Goal: Task Accomplishment & Management: Use online tool/utility

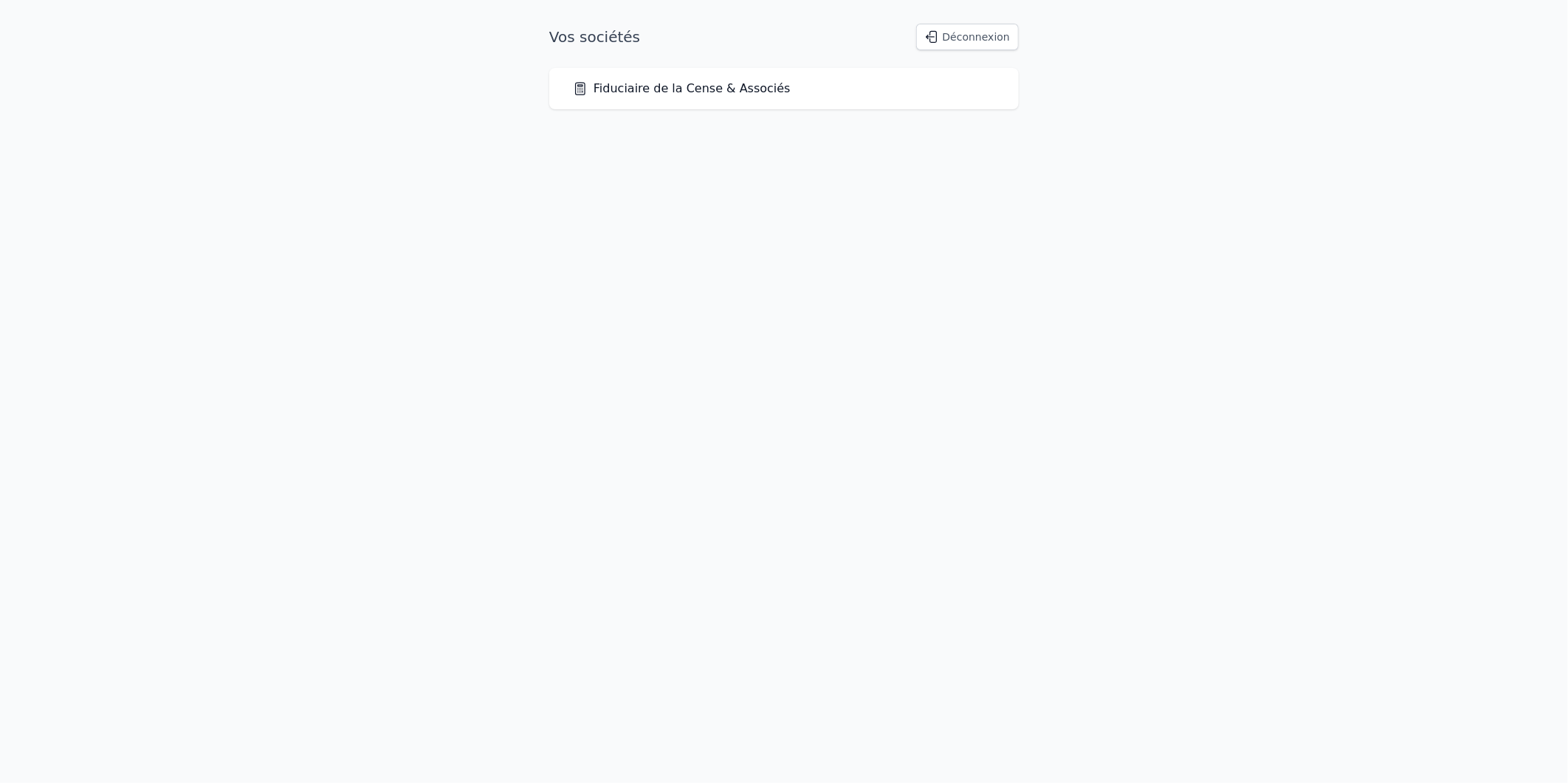
click at [667, 91] on link "Fiduciaire de la Cense & Associés" at bounding box center [681, 88] width 218 height 18
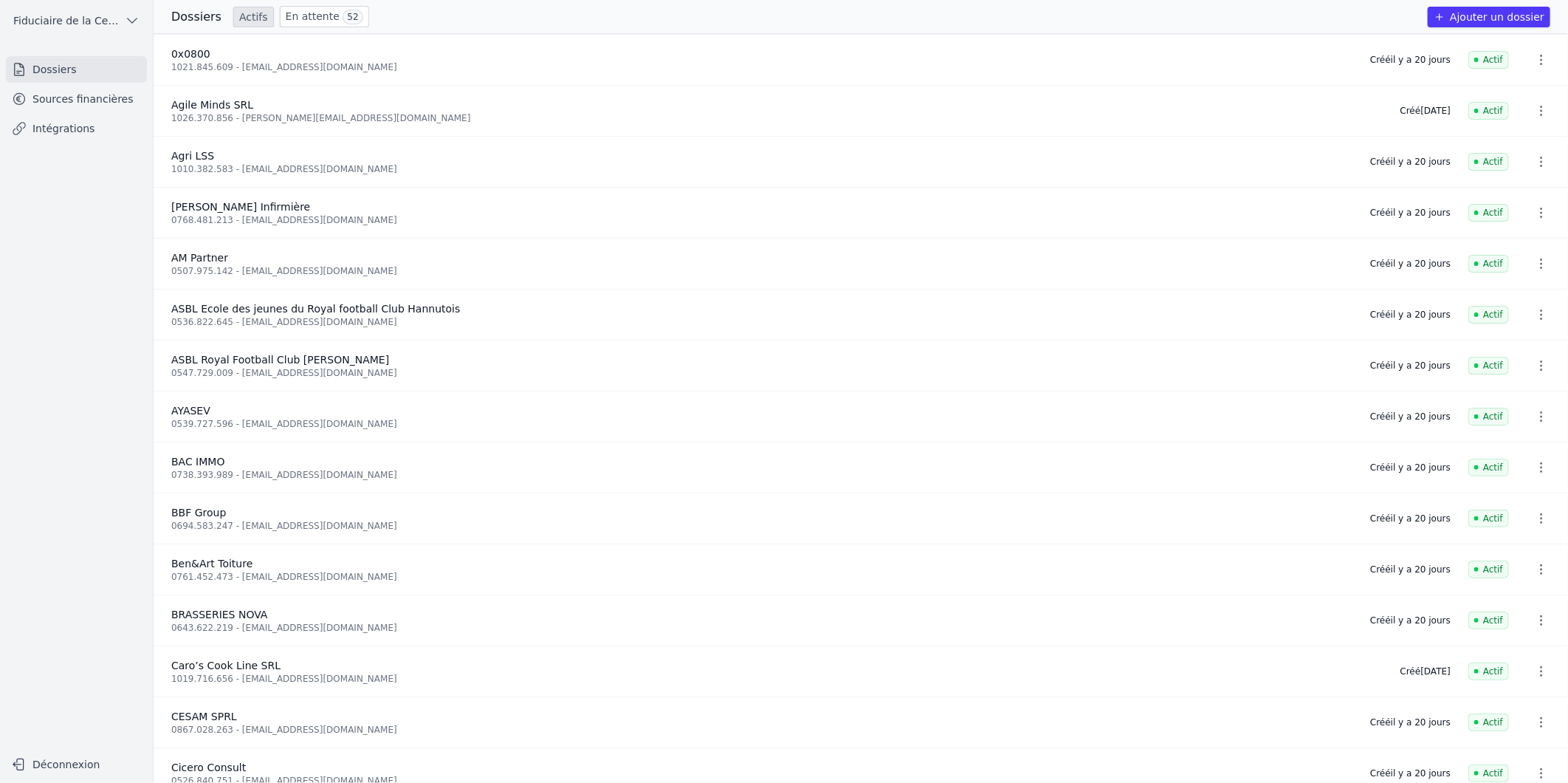
click at [312, 24] on link "En attente 52" at bounding box center [324, 16] width 90 height 21
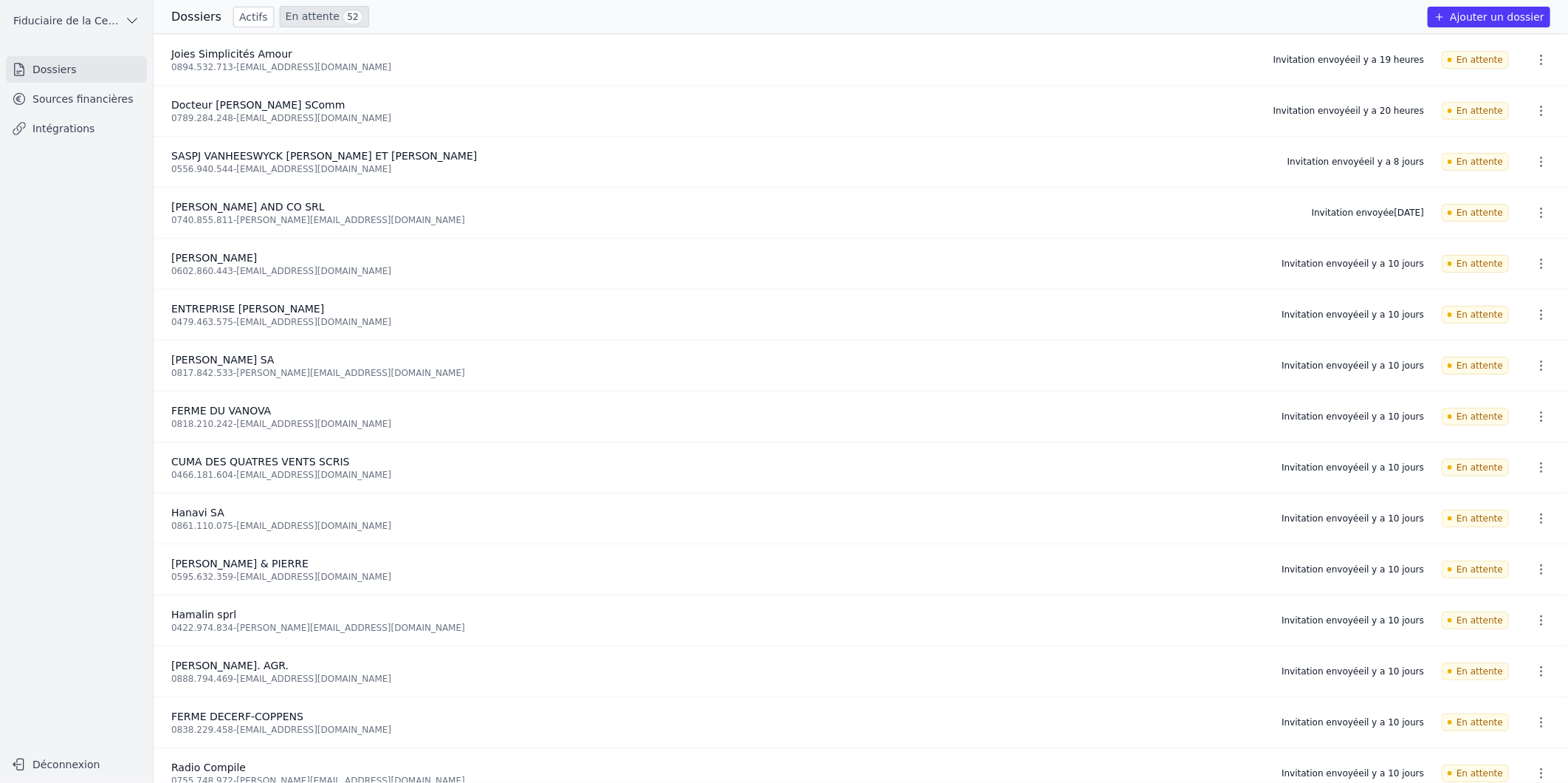
click at [244, 17] on link "Actifs" at bounding box center [253, 17] width 41 height 20
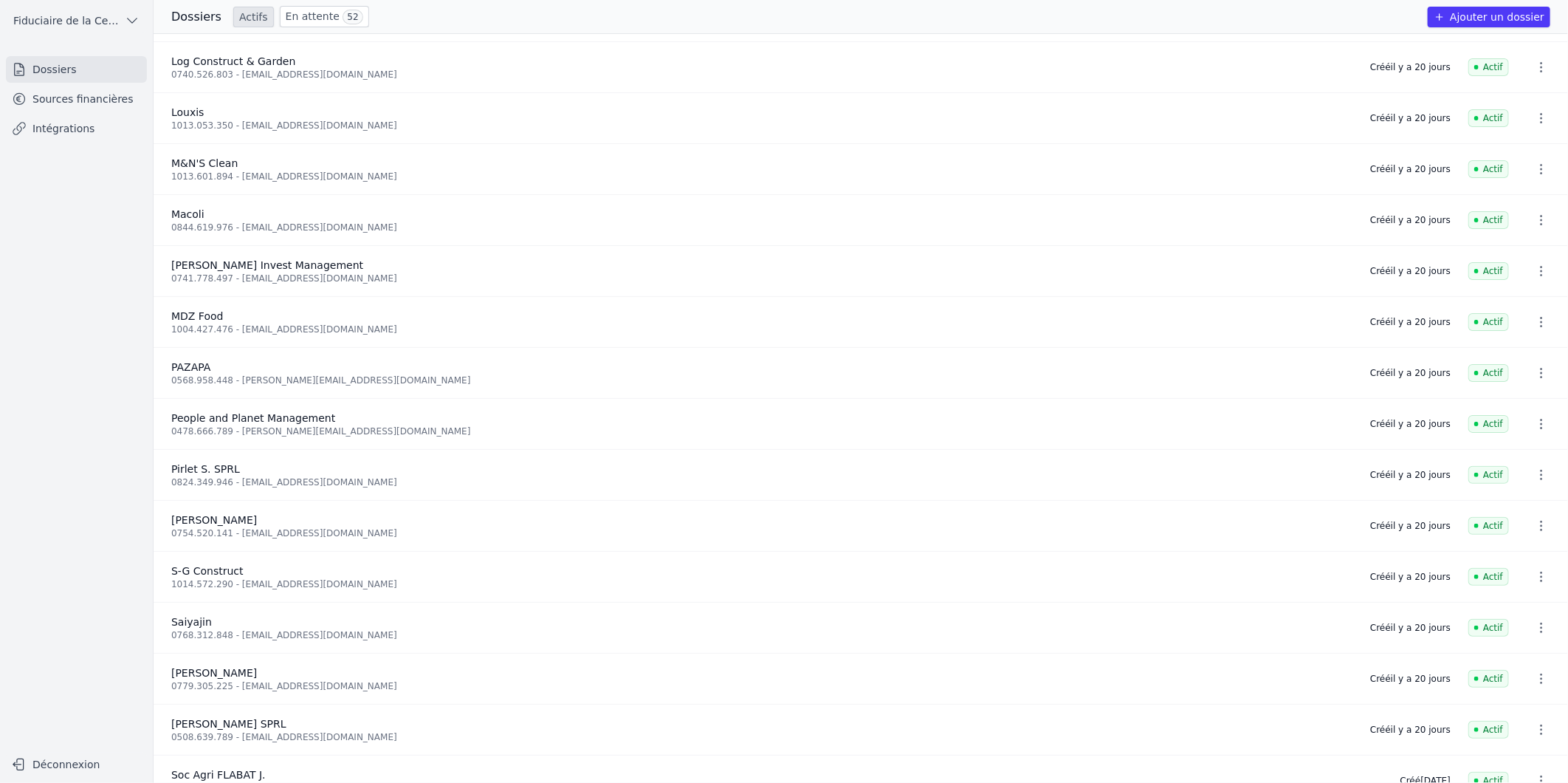
scroll to position [2879, 0]
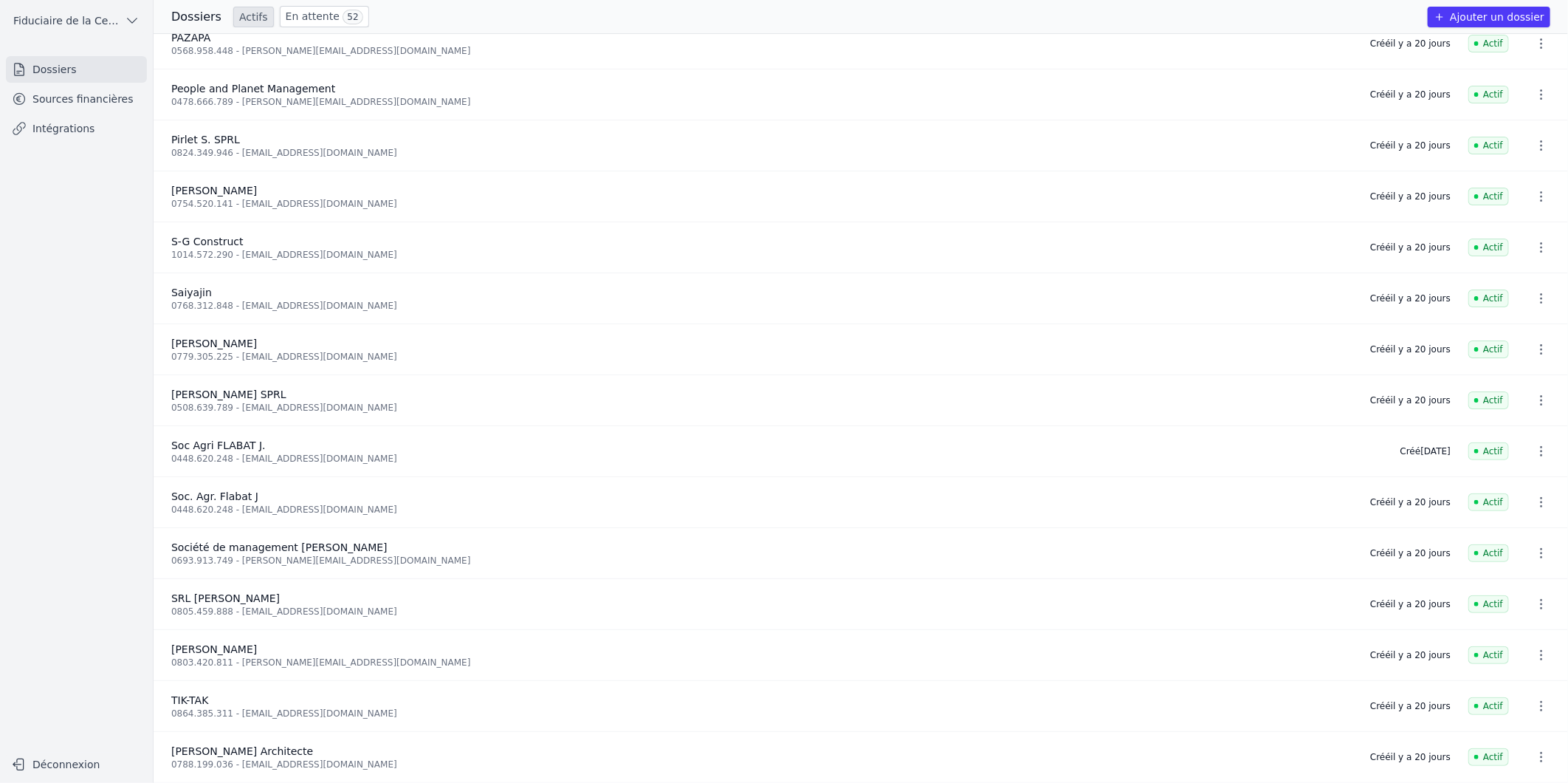
click at [195, 496] on span "Soc. Agr. Flabat J" at bounding box center [214, 496] width 87 height 12
click at [196, 495] on span "Soc. Agr. Flabat J" at bounding box center [214, 496] width 87 height 12
drag, startPoint x: 196, startPoint y: 495, endPoint x: 222, endPoint y: 492, distance: 26.2
click at [222, 492] on span "Soc. Agr. Flabat J" at bounding box center [214, 496] width 87 height 12
click at [1534, 497] on icon "button" at bounding box center [1541, 502] width 14 height 14
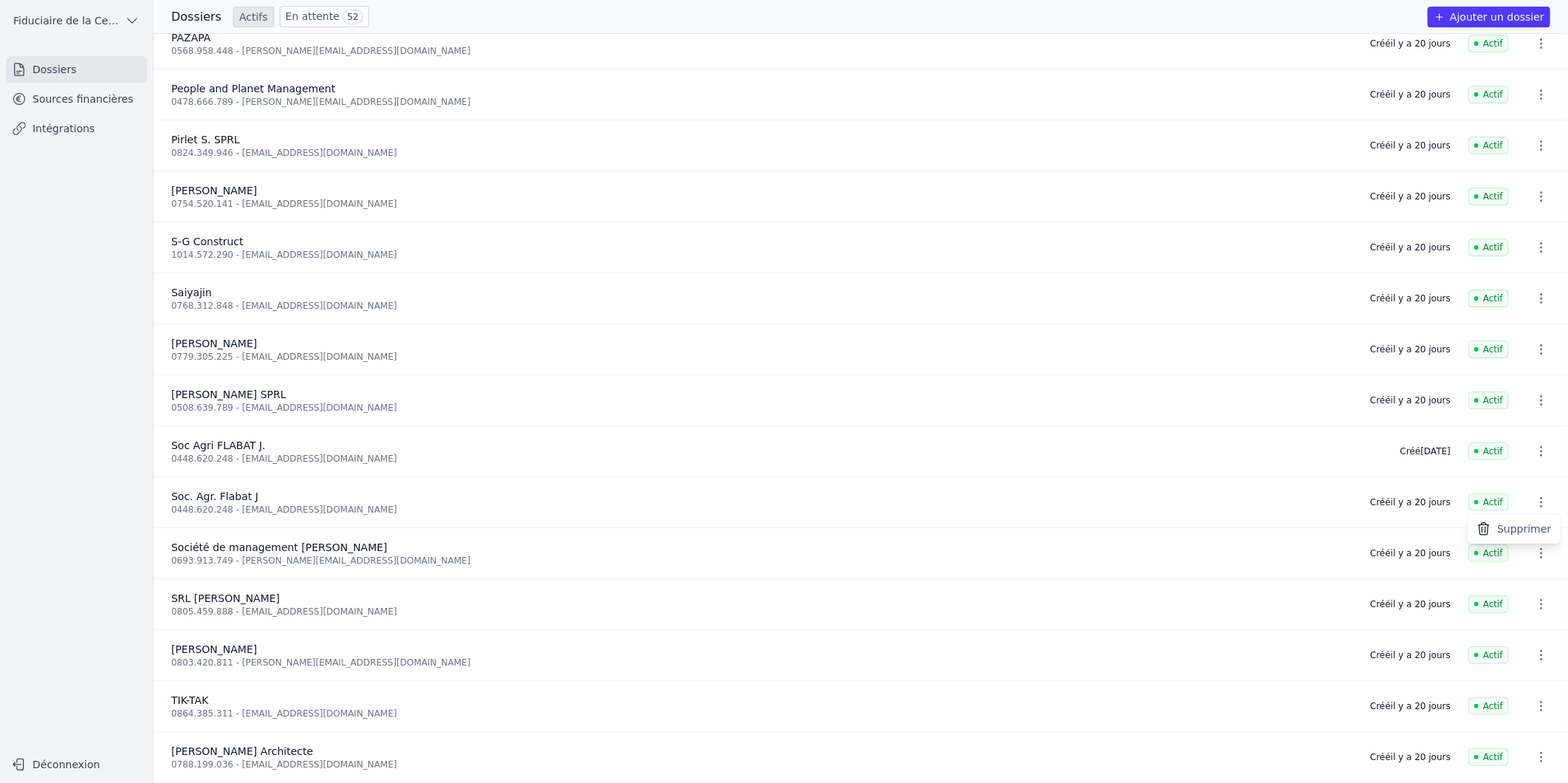
click at [1016, 509] on div at bounding box center [784, 391] width 1568 height 783
click at [62, 108] on link "Sources financières" at bounding box center [76, 98] width 141 height 26
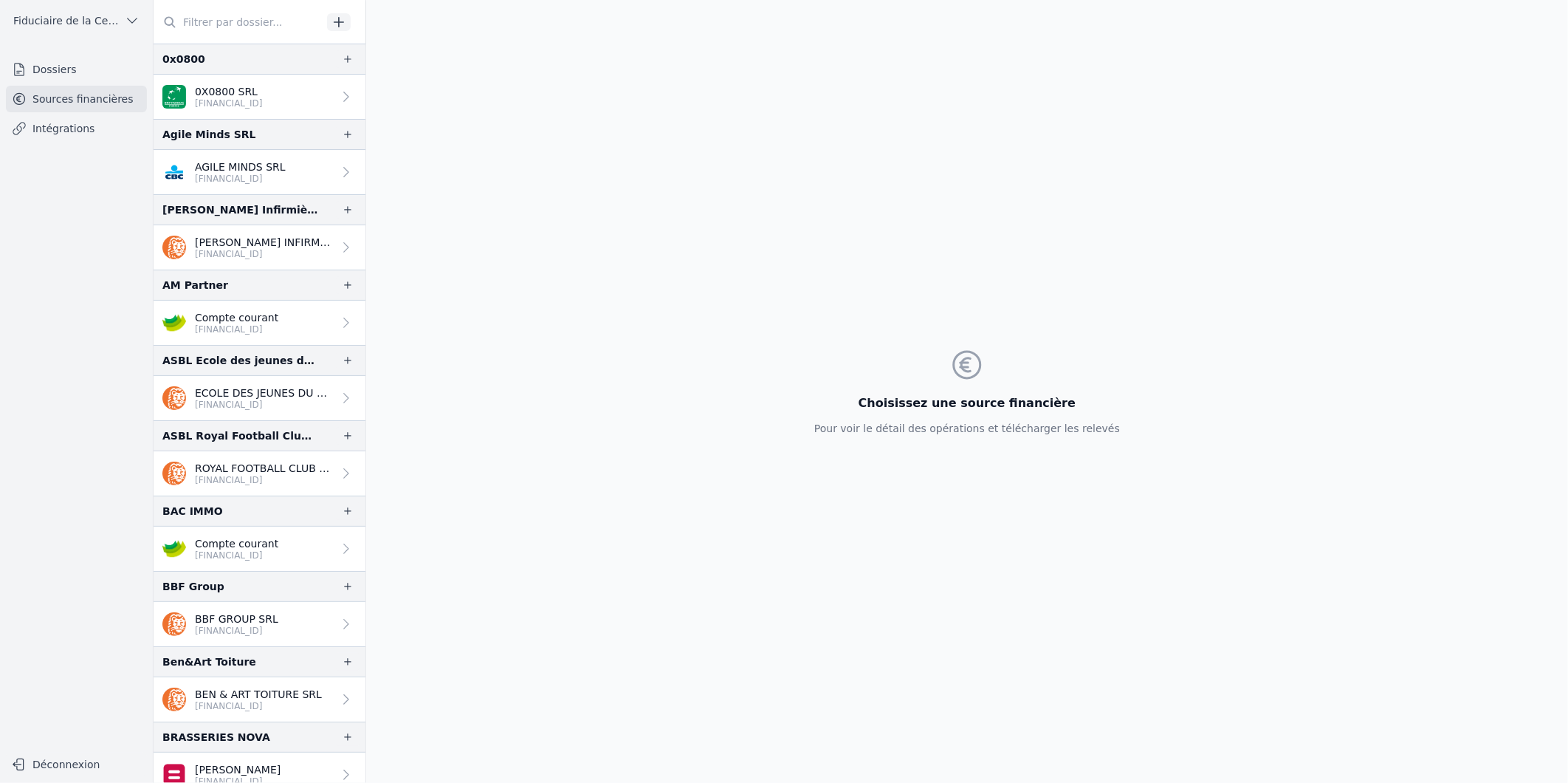
click at [339, 23] on icon "button" at bounding box center [339, 21] width 14 height 14
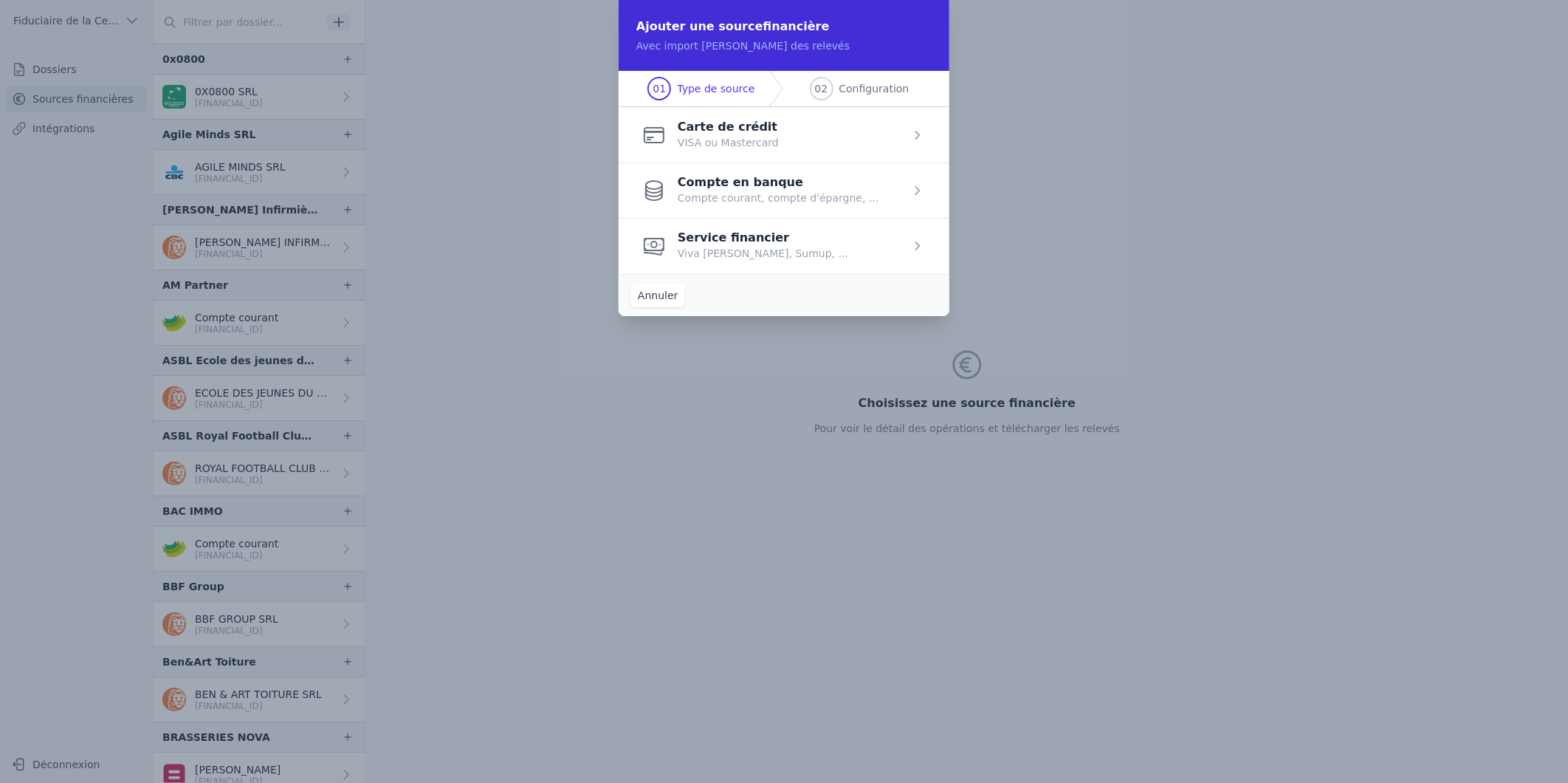
click at [853, 196] on span "button" at bounding box center [784, 190] width 331 height 56
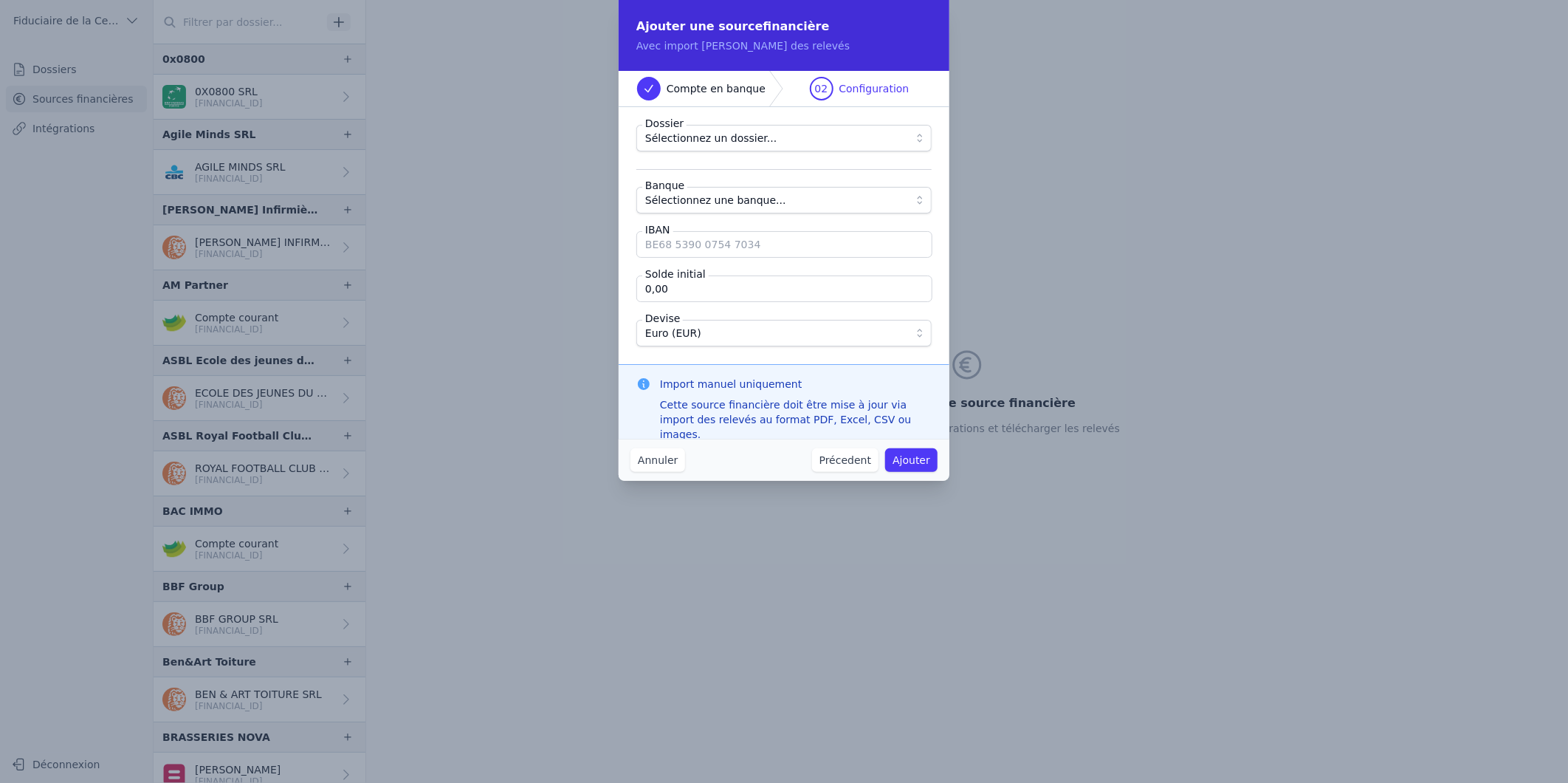
click at [720, 132] on span "Sélectionnez un dossier..." at bounding box center [711, 138] width 132 height 18
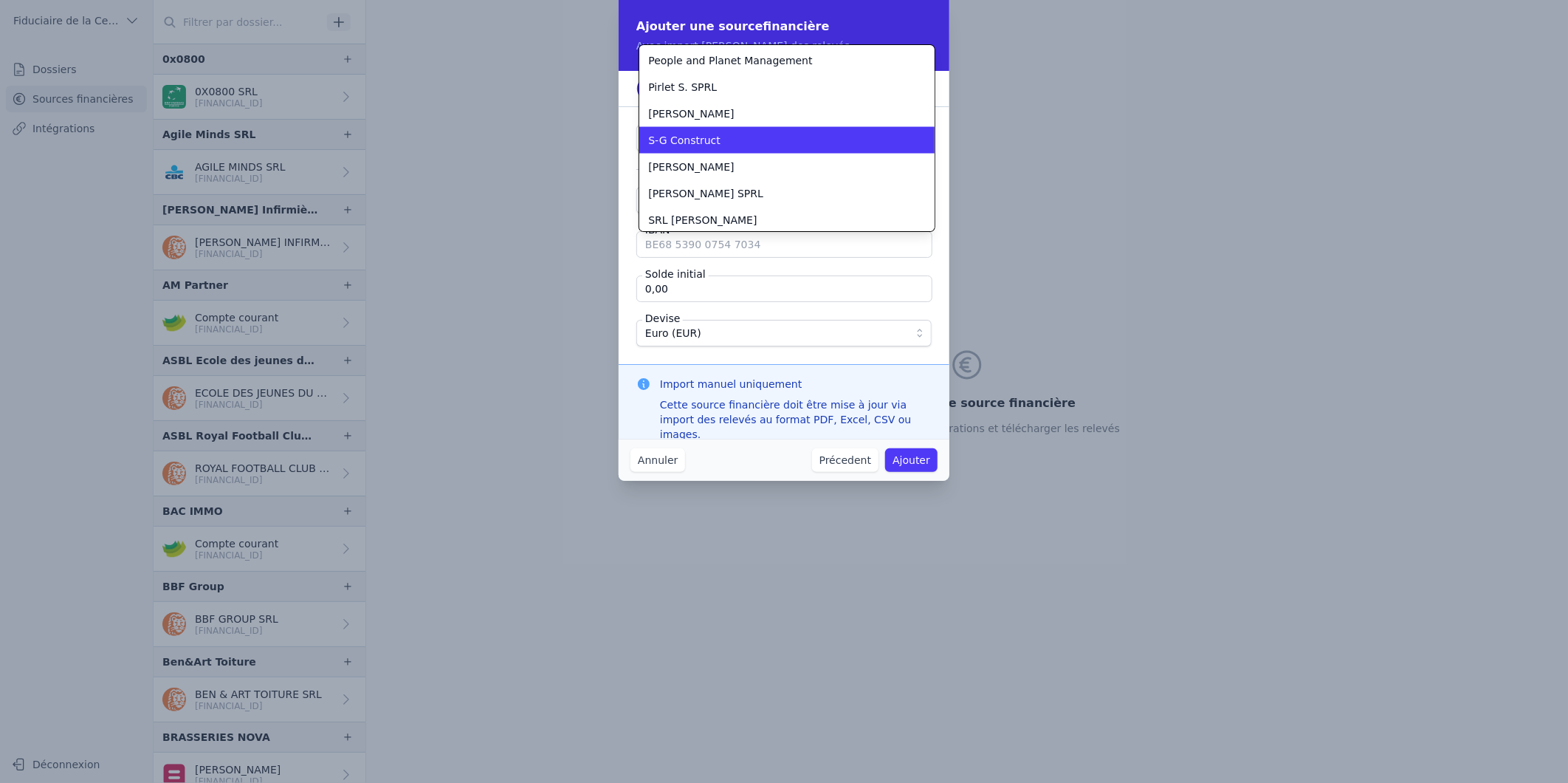
scroll to position [1593, 0]
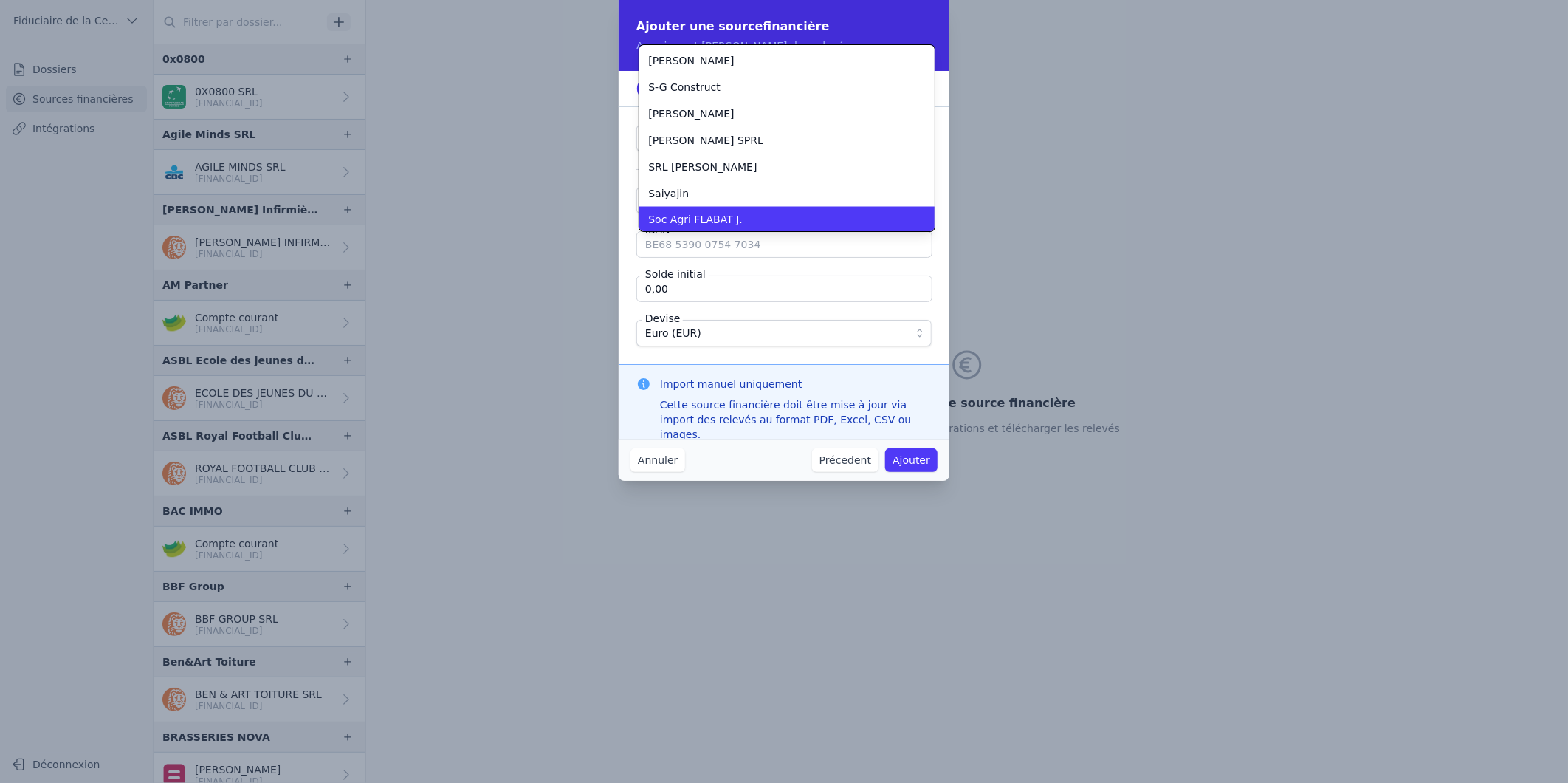
click at [844, 213] on div "Soc Agri FLABAT J." at bounding box center [779, 220] width 260 height 14
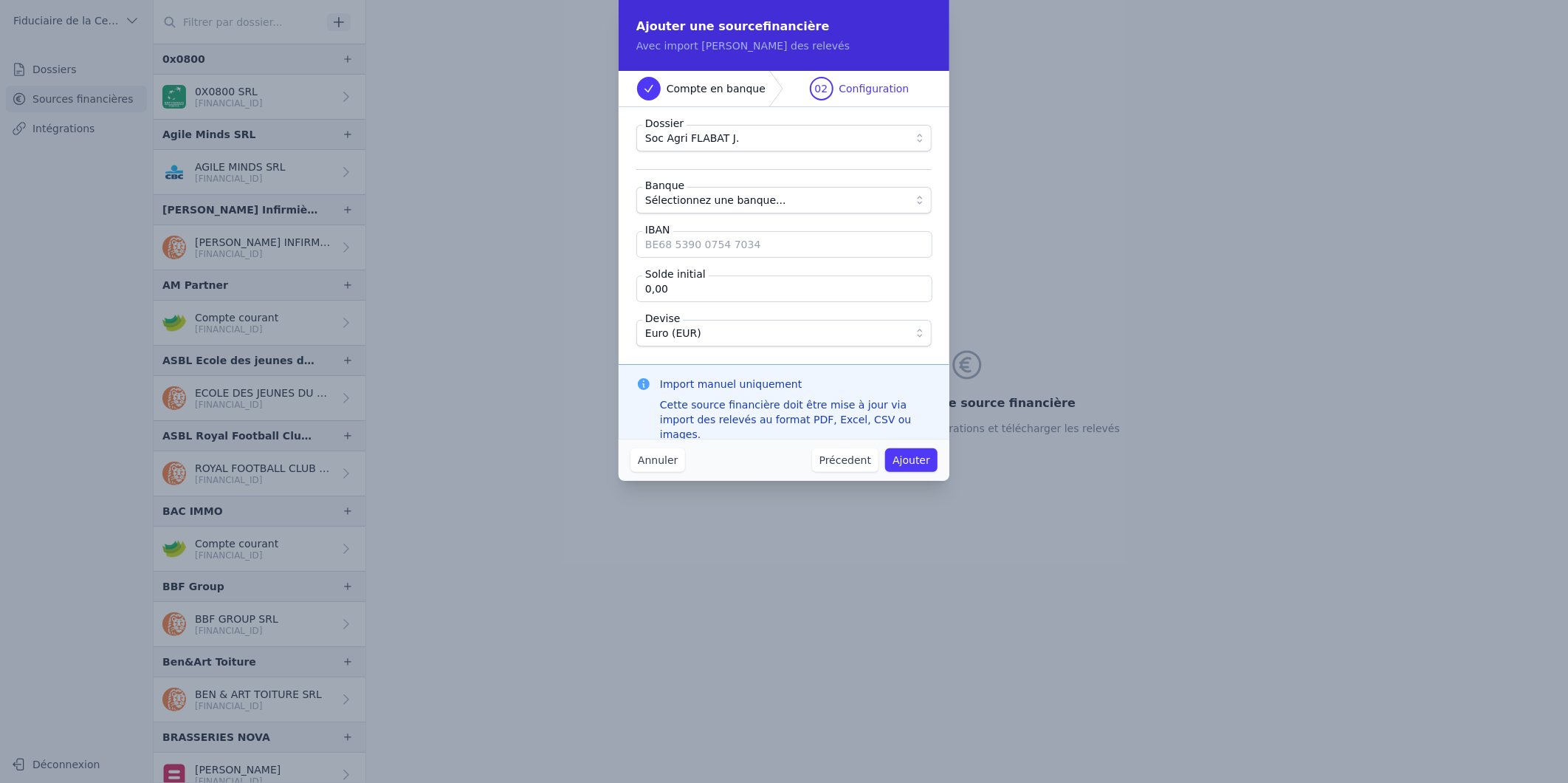
click at [920, 201] on button "Sélectionnez une banque..." at bounding box center [784, 199] width 296 height 26
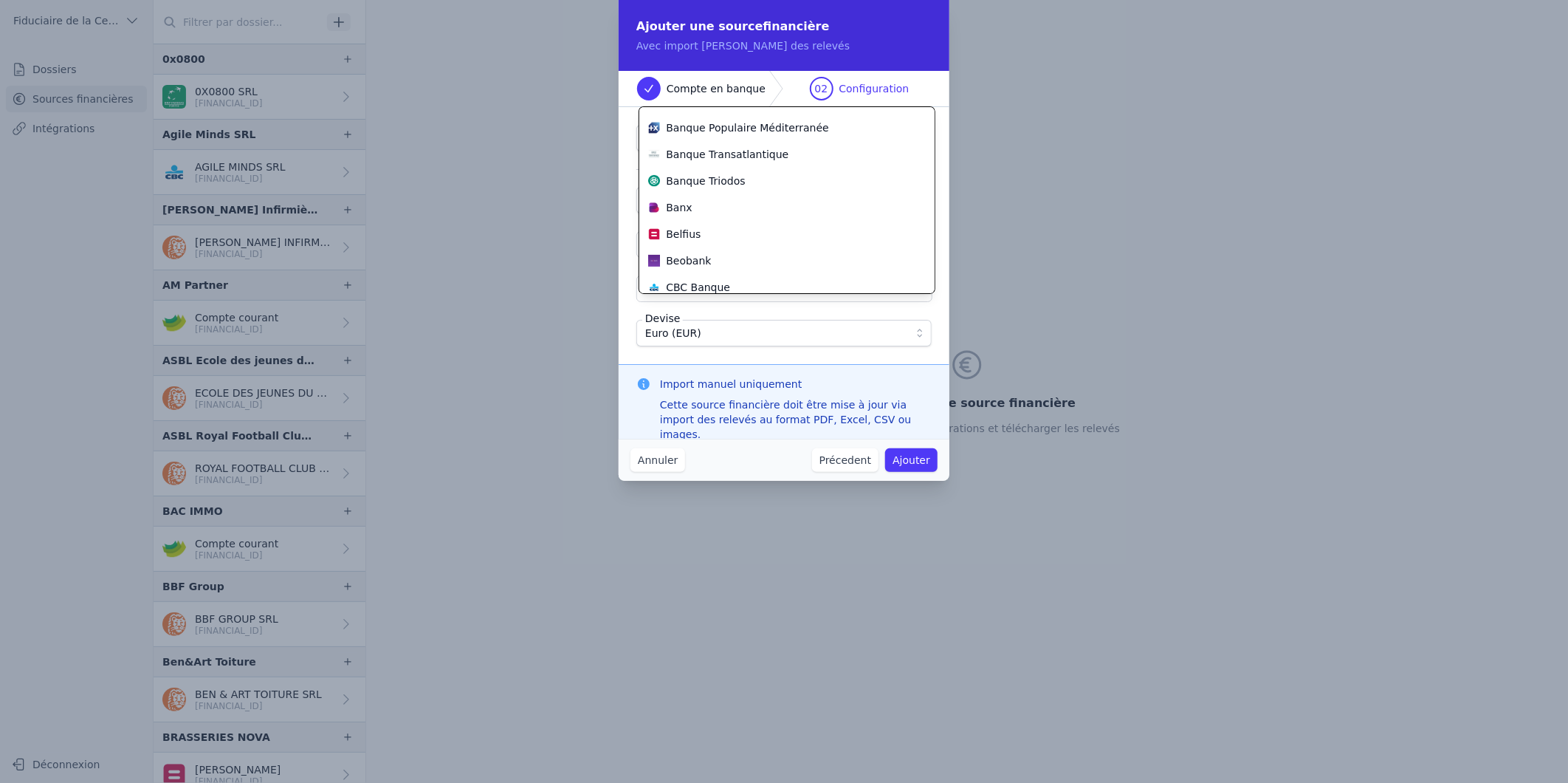
scroll to position [167, 0]
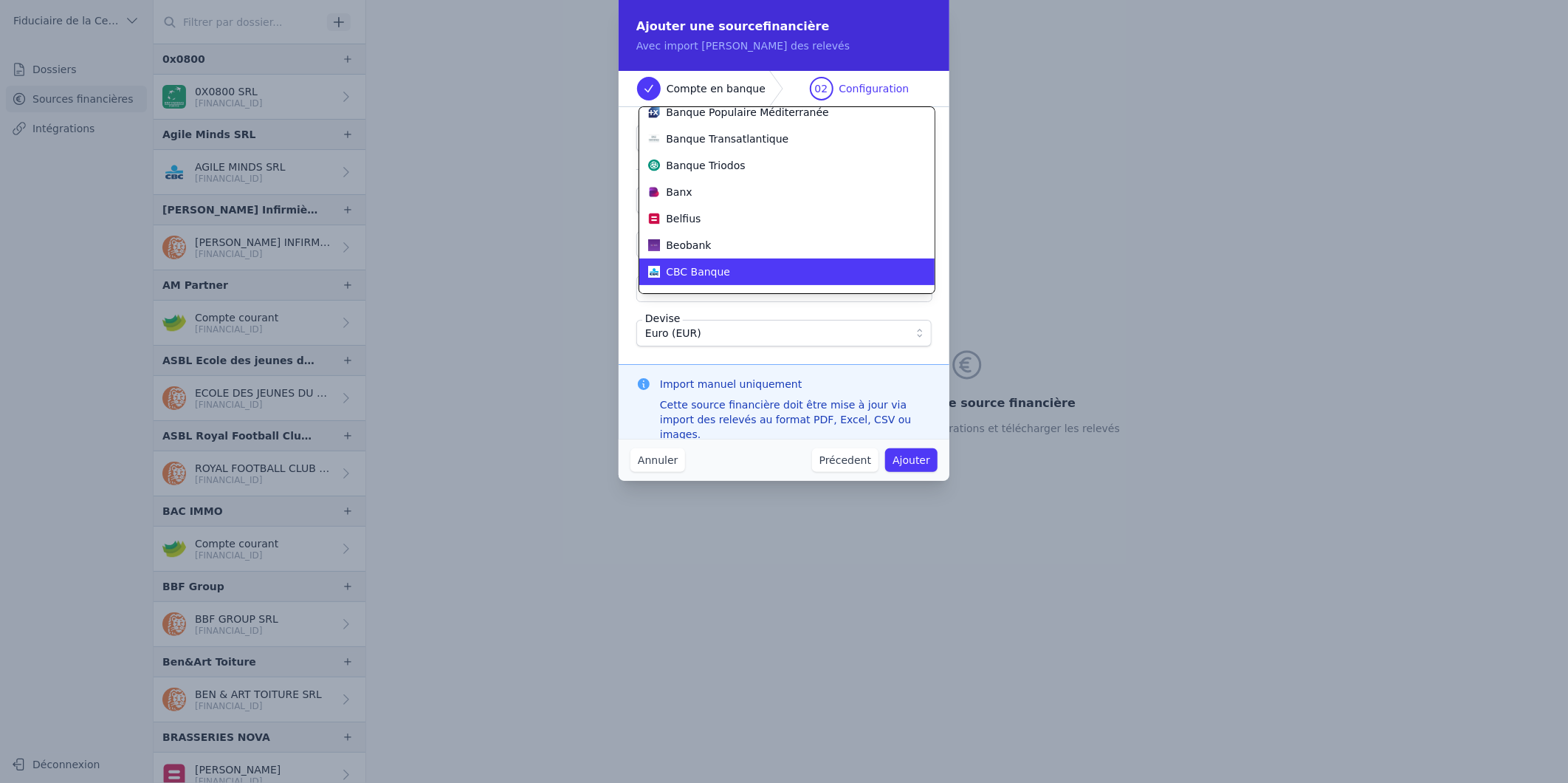
click at [778, 264] on div "CBC Banque" at bounding box center [779, 271] width 260 height 14
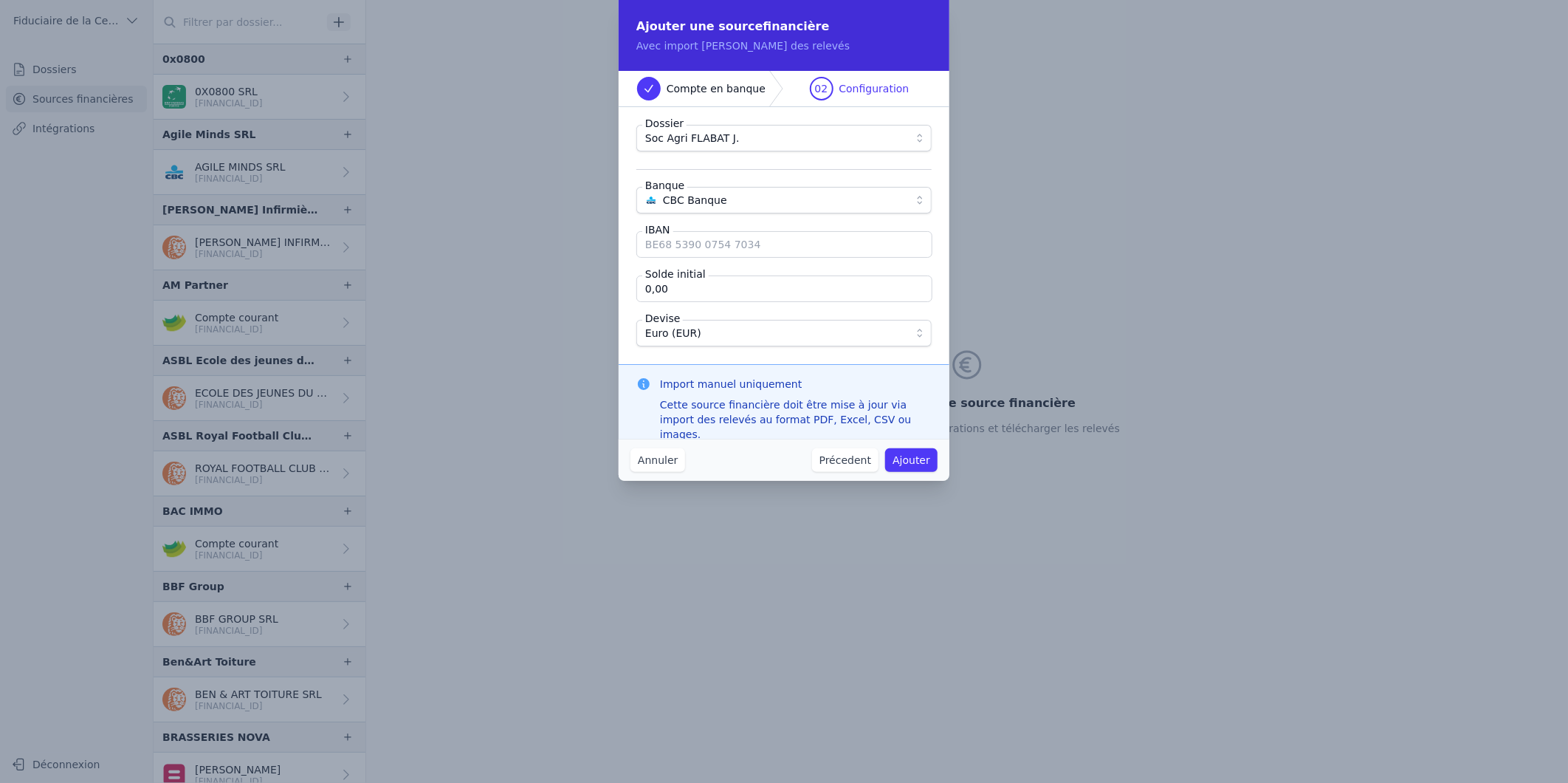
click at [708, 247] on input "IBAN" at bounding box center [784, 244] width 296 height 26
type input "[FINANCIAL_ID]"
type input "317 552,76"
click at [919, 465] on button "Ajouter" at bounding box center [911, 460] width 52 height 24
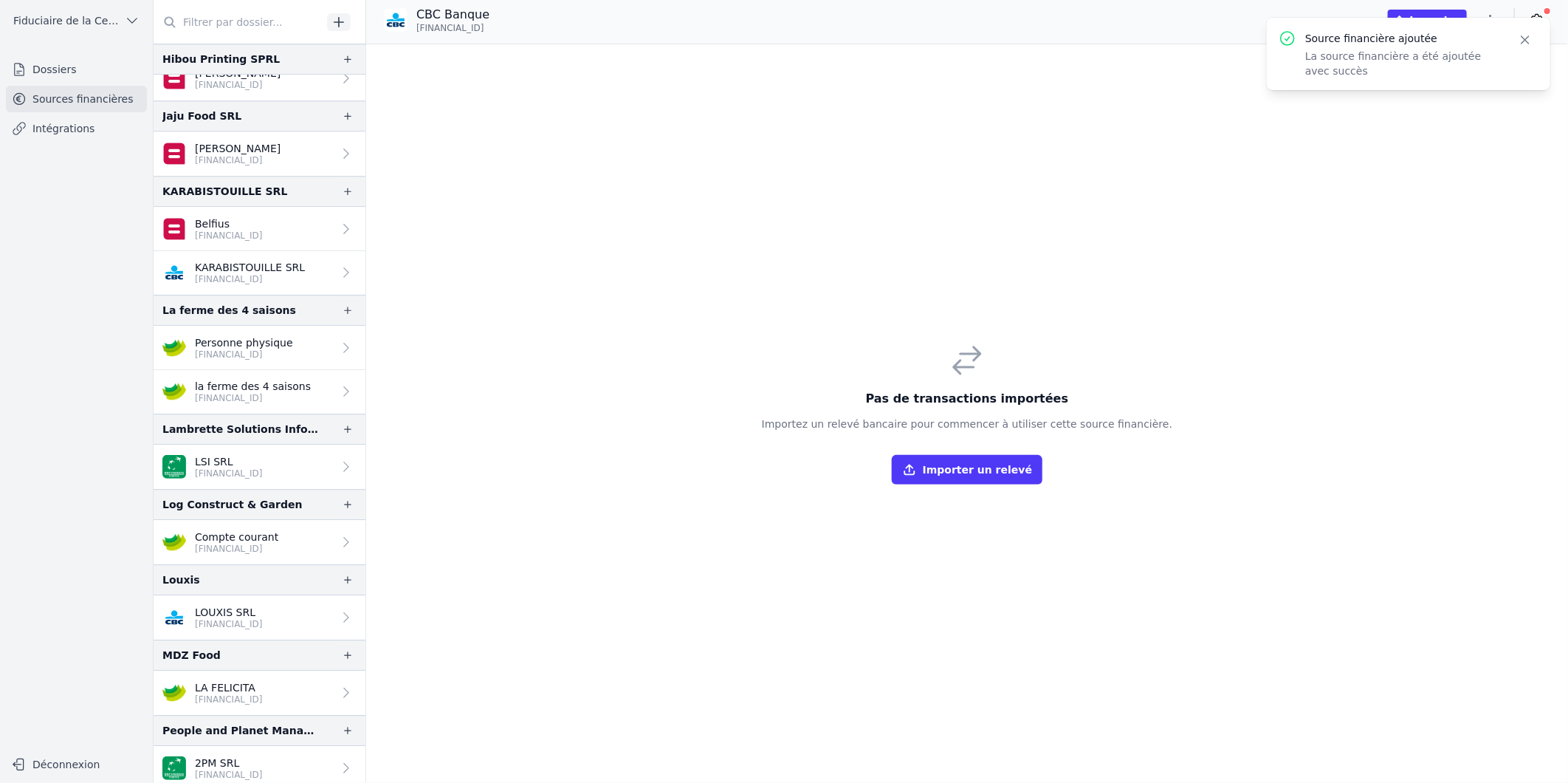
scroll to position [3036, 0]
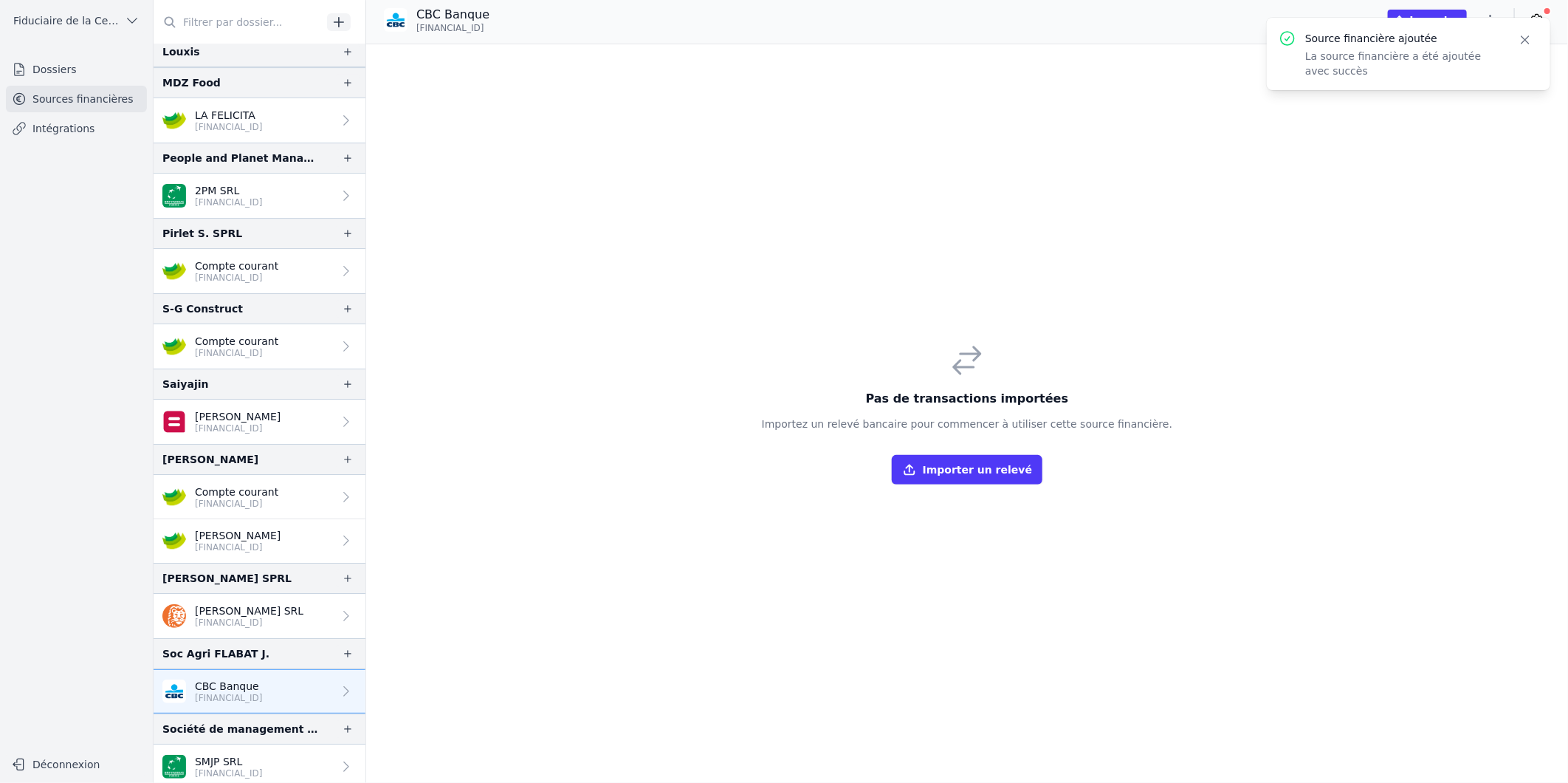
click at [261, 683] on p "CBC Banque" at bounding box center [229, 685] width 68 height 14
click at [980, 465] on button "Importer un relevé" at bounding box center [967, 470] width 150 height 30
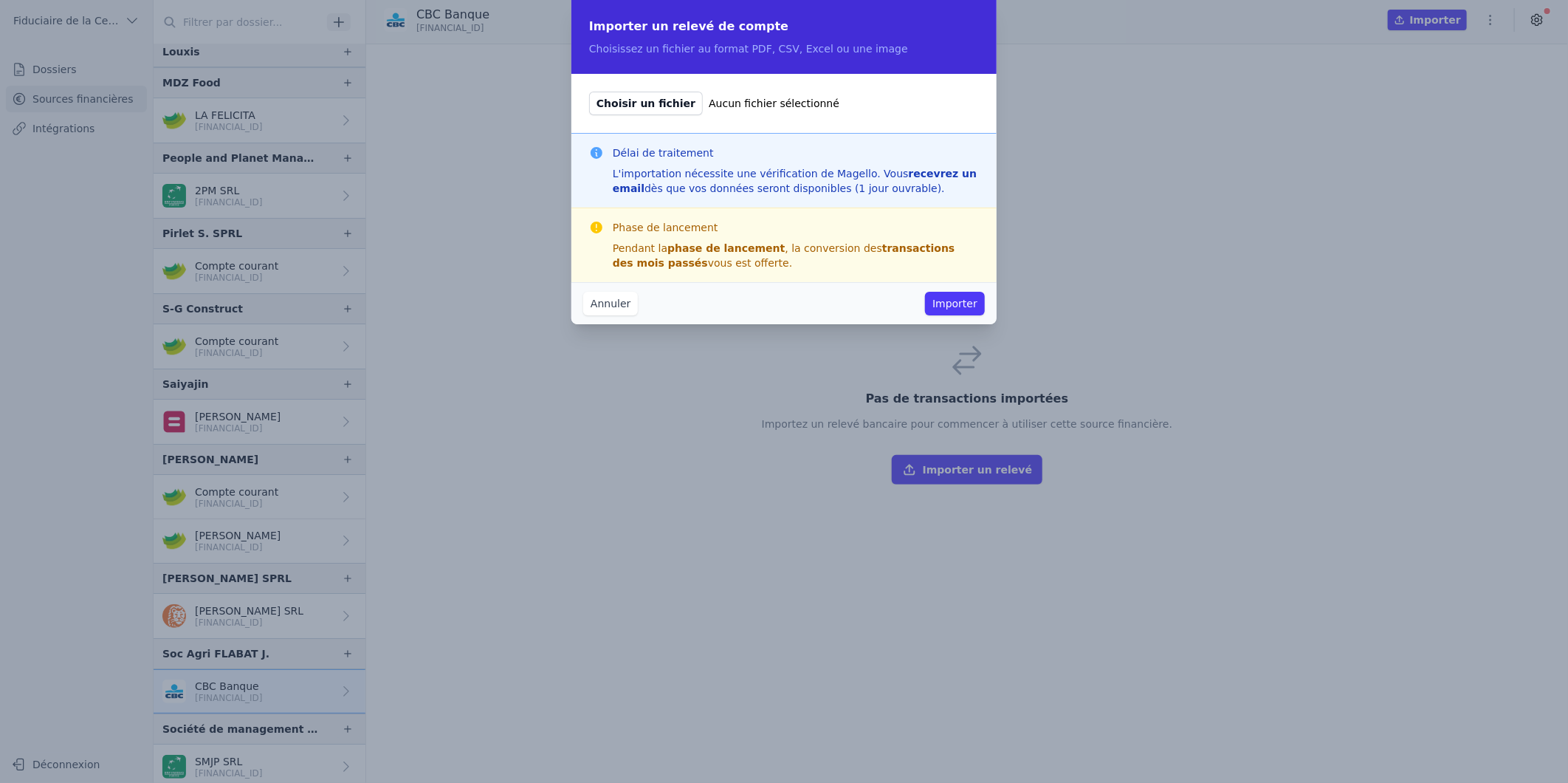
click at [633, 107] on span "Choisir un fichier" at bounding box center [646, 103] width 114 height 24
click at [589, 91] on input "Choisir un fichier Aucun fichier sélectionné" at bounding box center [589, 91] width 1 height 1
type input "C:\fakepath\[FINANCIAL_ID]_01-01-2024_au_[DATE].pdf"
click at [947, 302] on button "Importer" at bounding box center [954, 303] width 60 height 24
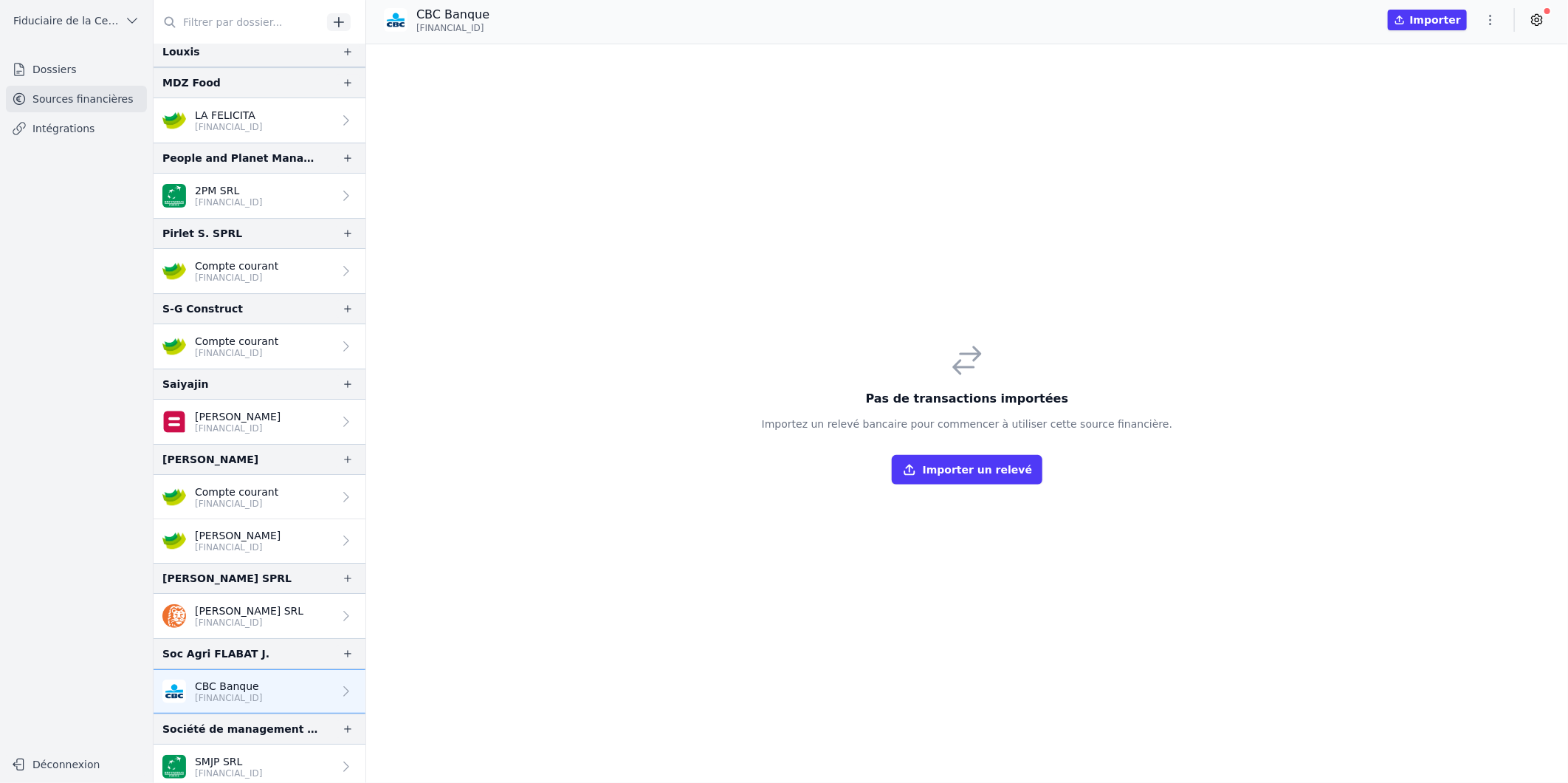
click at [992, 474] on button "Importer un relevé" at bounding box center [967, 470] width 150 height 30
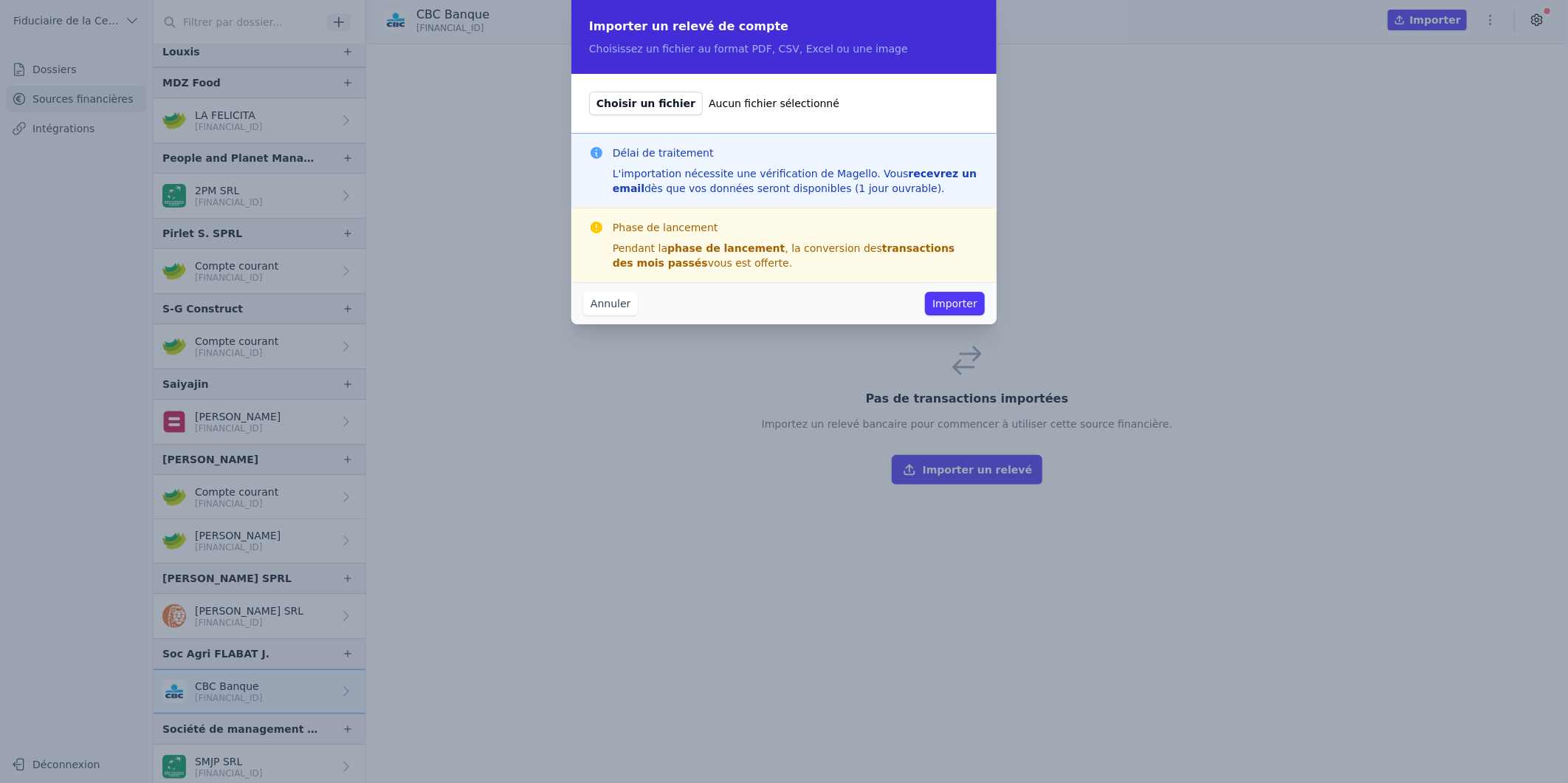
click at [638, 97] on span "Choisir un fichier" at bounding box center [646, 103] width 114 height 24
click at [589, 91] on input "Choisir un fichier Aucun fichier sélectionné" at bounding box center [589, 91] width 1 height 1
type input "C:\fakepath\[FINANCIAL_ID]_01-10-2024_au_31-12-2024_0.pdf"
click at [946, 300] on button "Importer" at bounding box center [954, 303] width 60 height 24
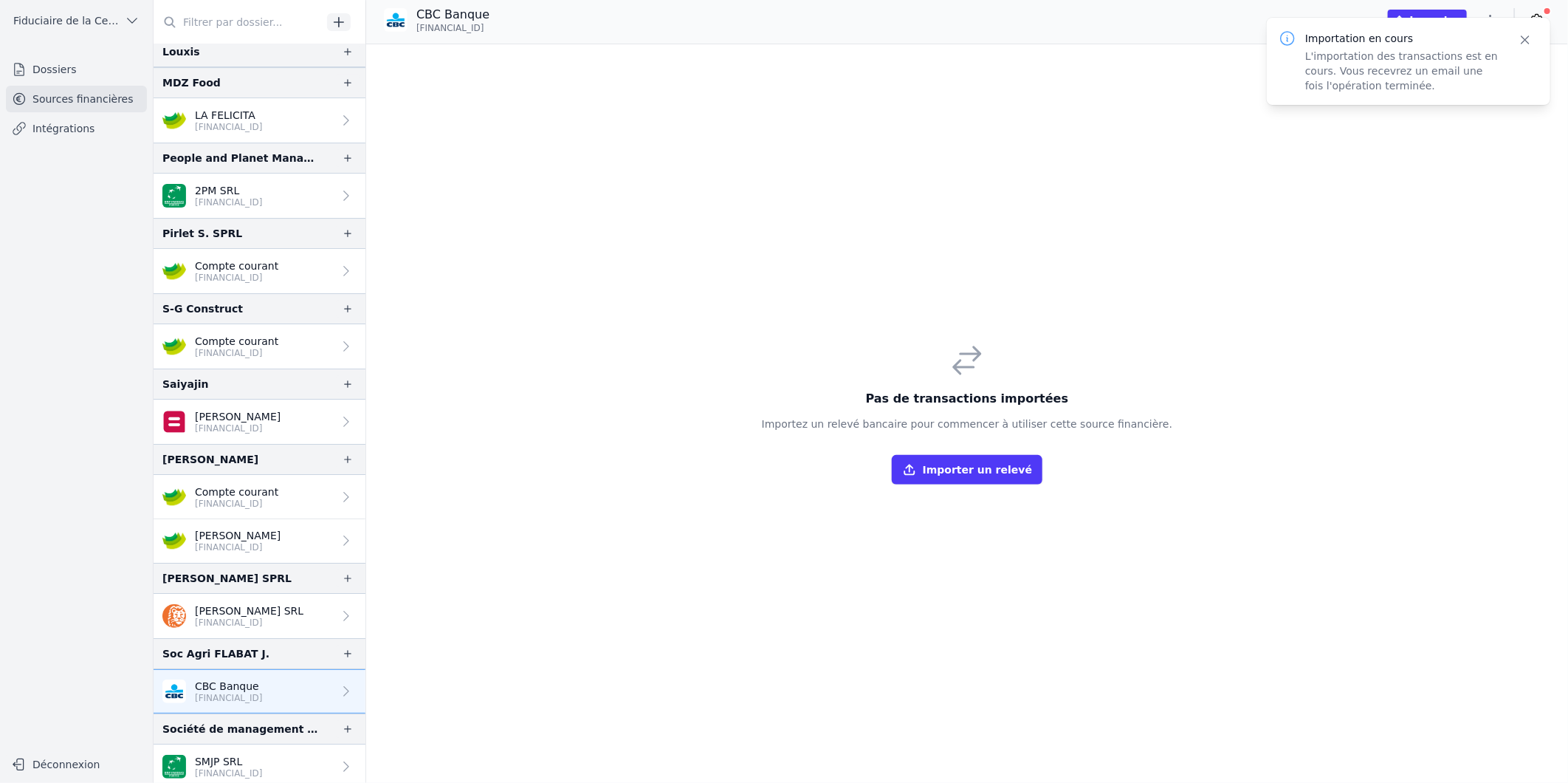
click at [977, 474] on button "Importer un relevé" at bounding box center [967, 470] width 150 height 30
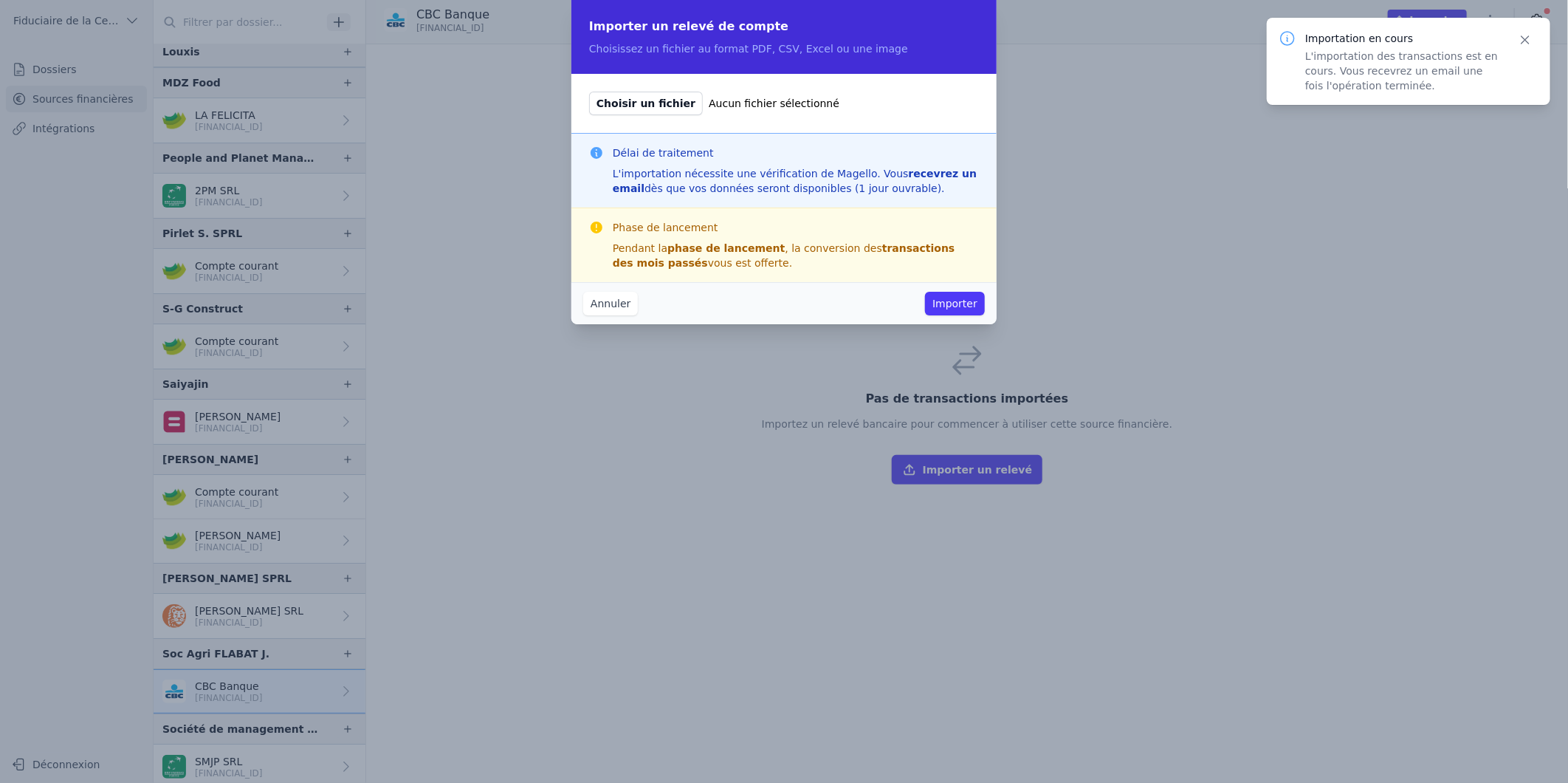
click at [643, 107] on span "Choisir un fichier" at bounding box center [646, 103] width 114 height 24
click at [589, 91] on input "Choisir un fichier Aucun fichier sélectionné" at bounding box center [589, 91] width 1 height 1
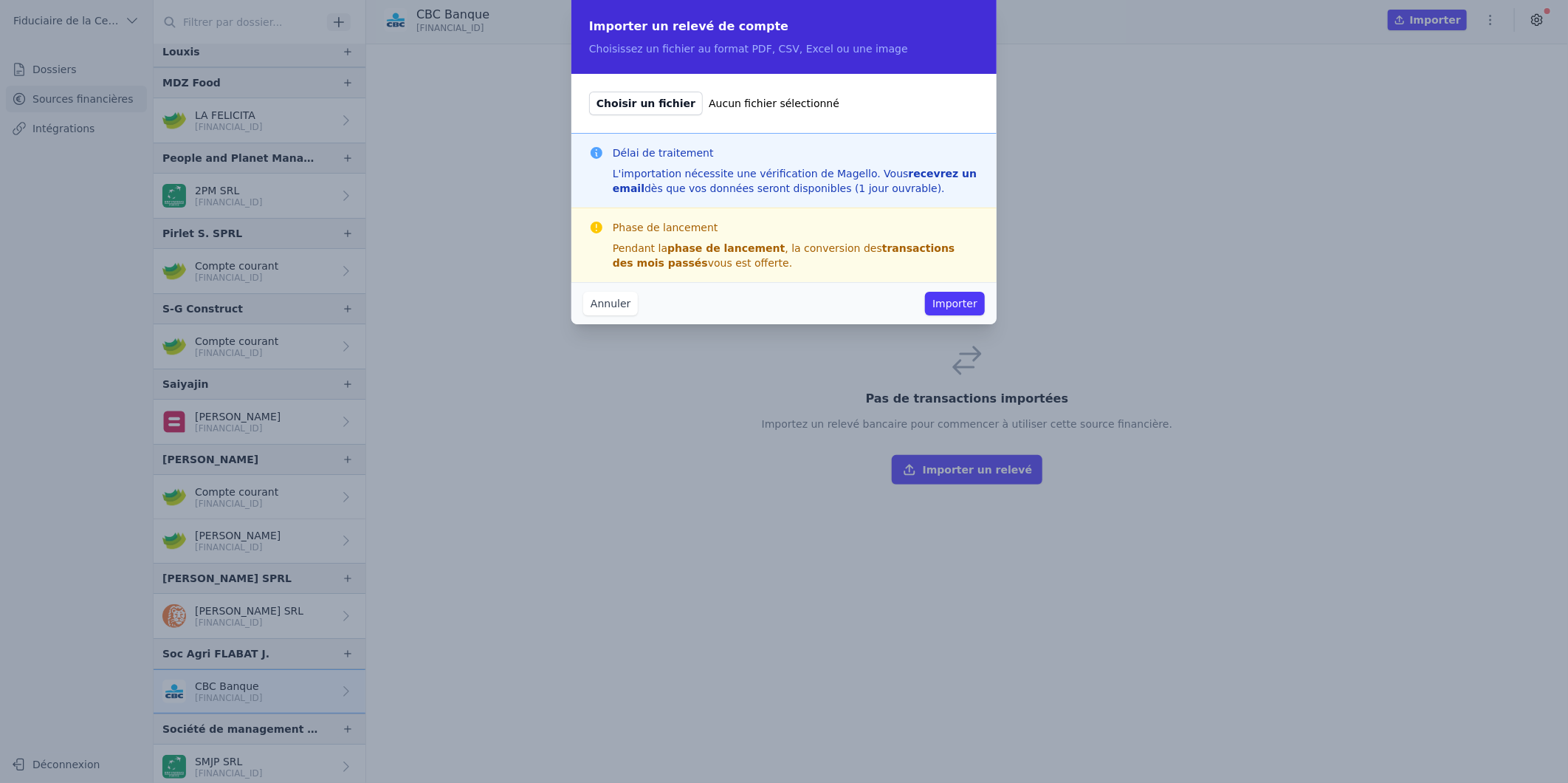
click at [616, 303] on button "Annuler" at bounding box center [610, 303] width 55 height 24
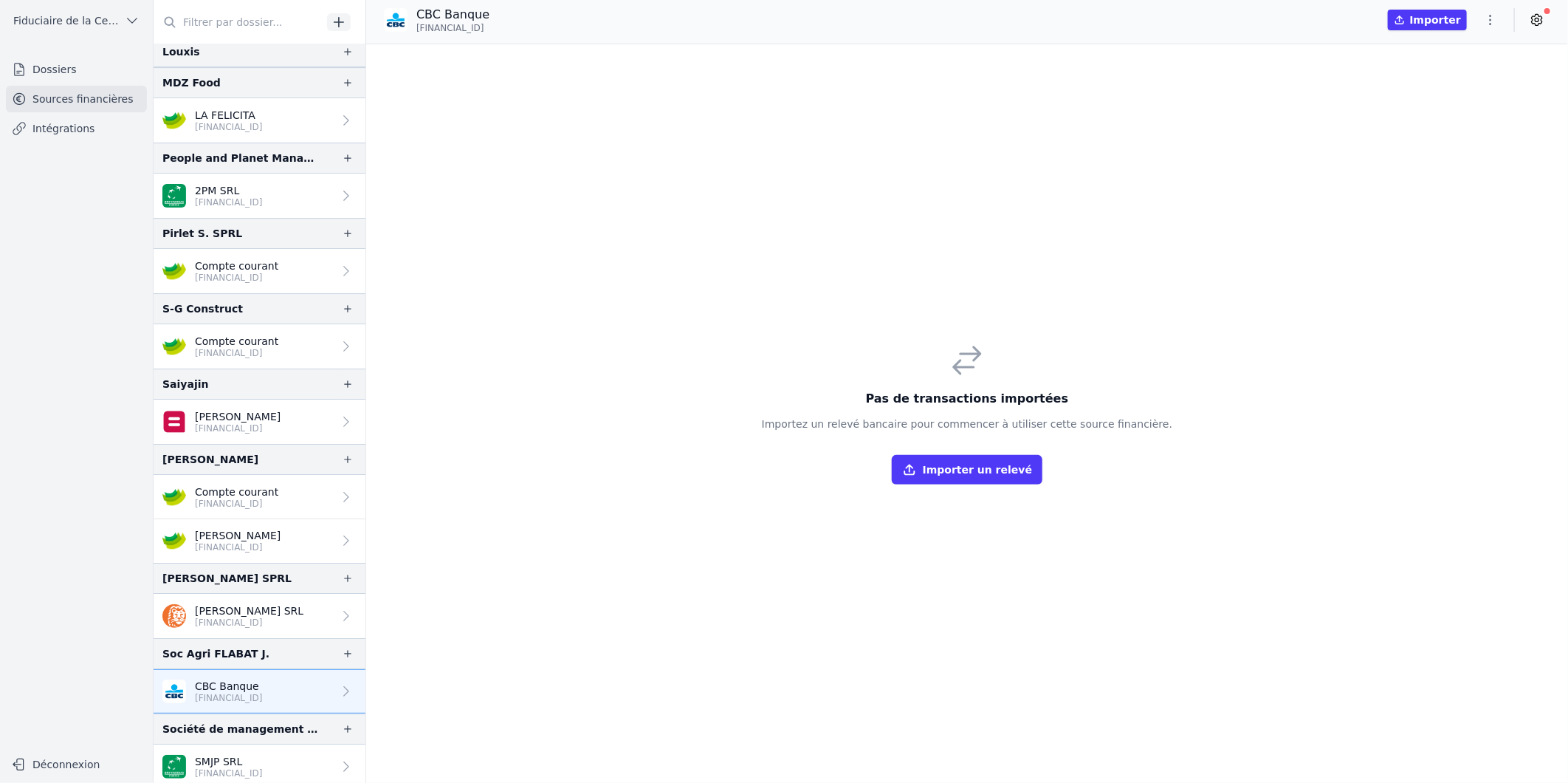
click at [203, 694] on p "[FINANCIAL_ID]" at bounding box center [229, 698] width 68 height 12
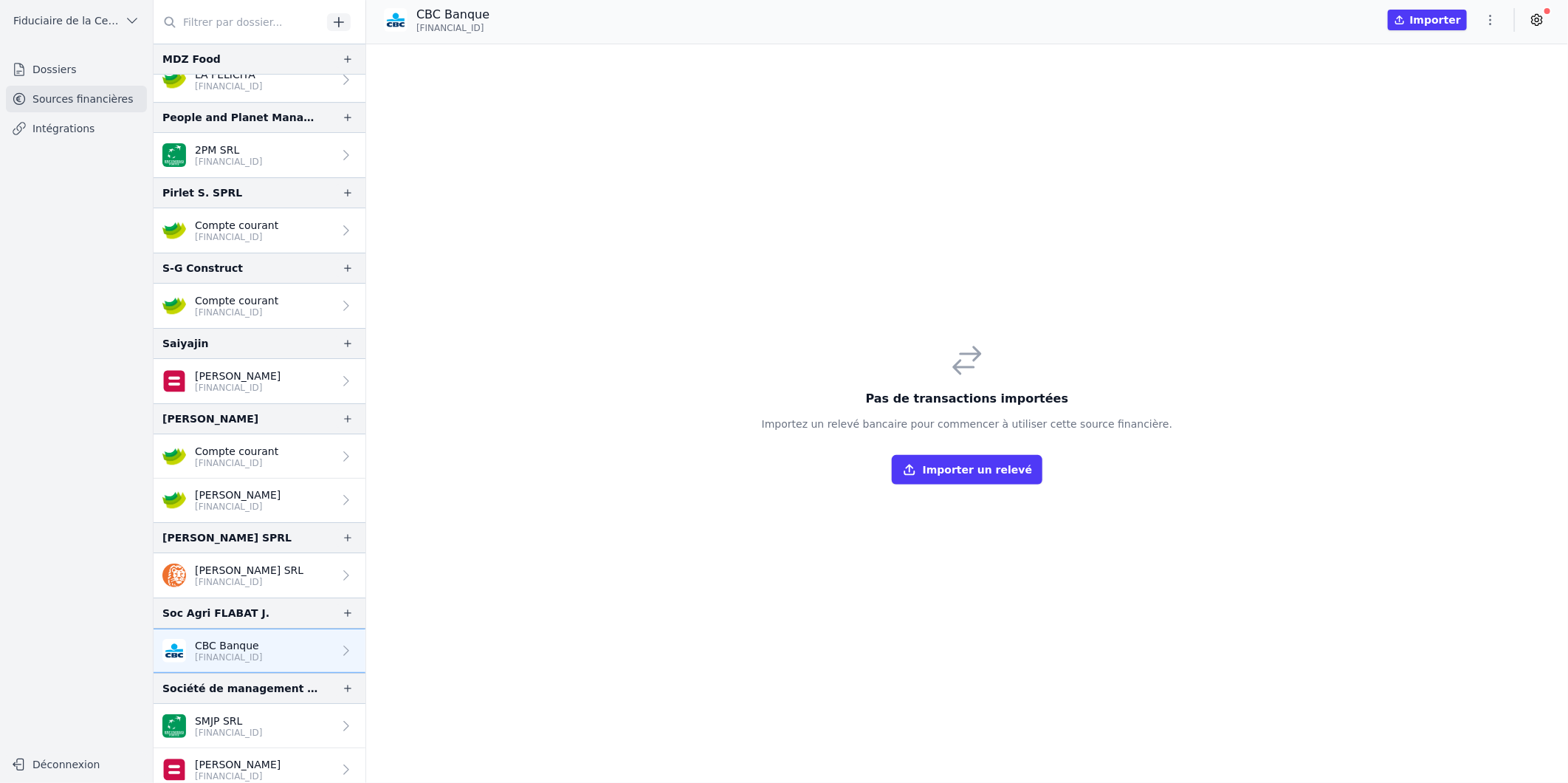
scroll to position [3118, 0]
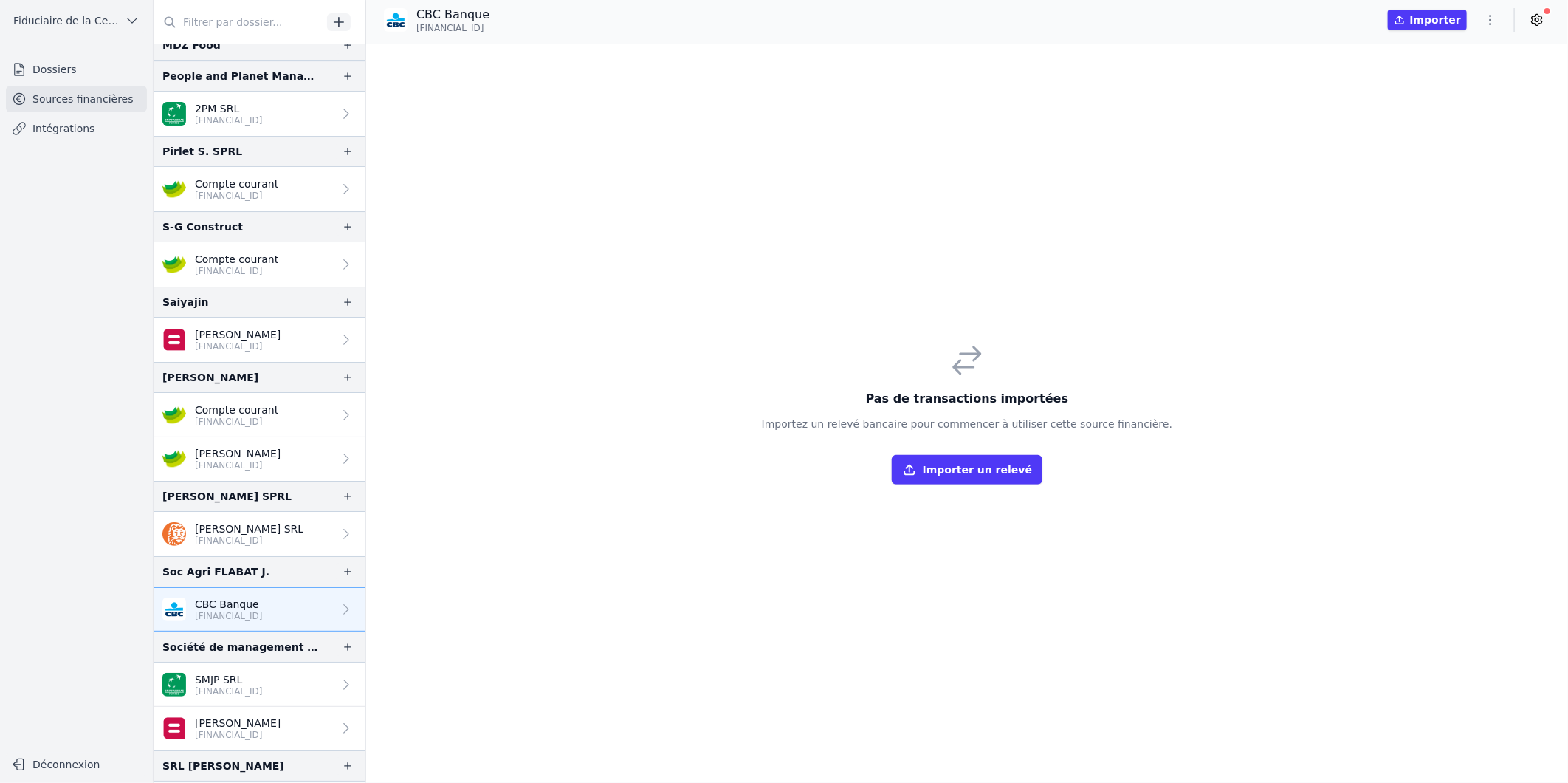
click at [340, 579] on button "button" at bounding box center [348, 571] width 24 height 18
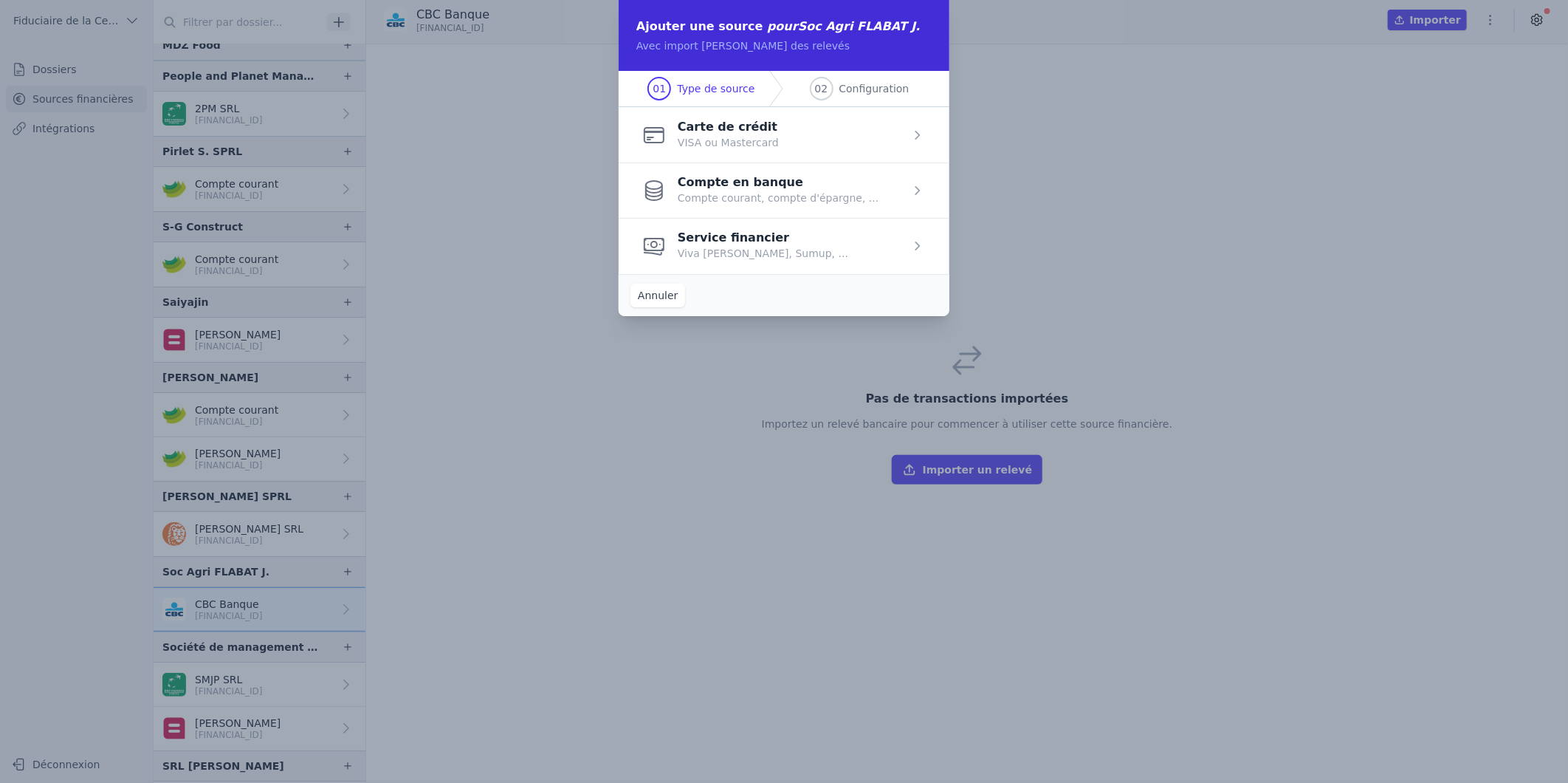
click at [781, 188] on span "button" at bounding box center [784, 190] width 331 height 56
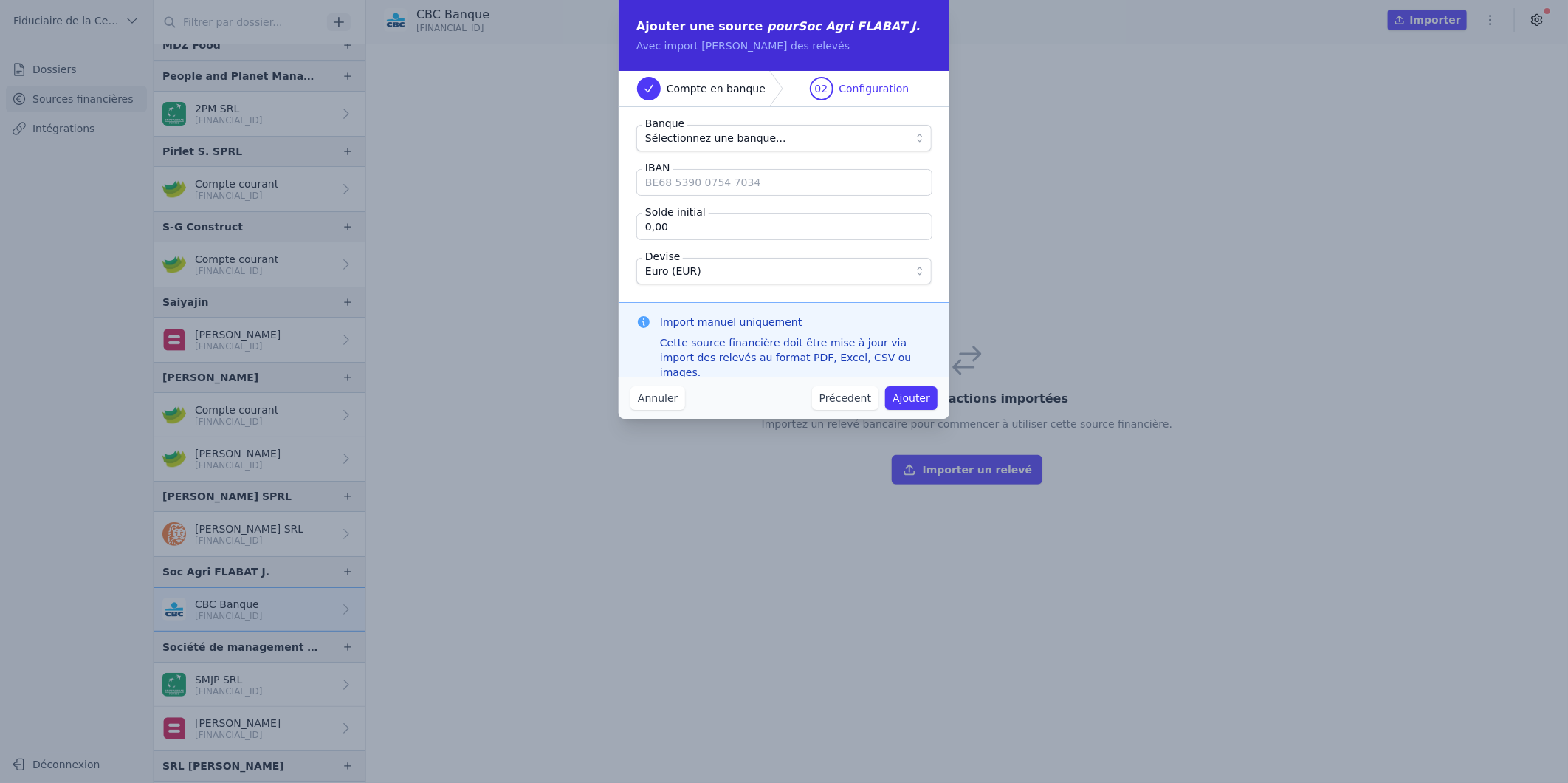
click at [741, 142] on span "Sélectionnez une banque..." at bounding box center [715, 138] width 141 height 18
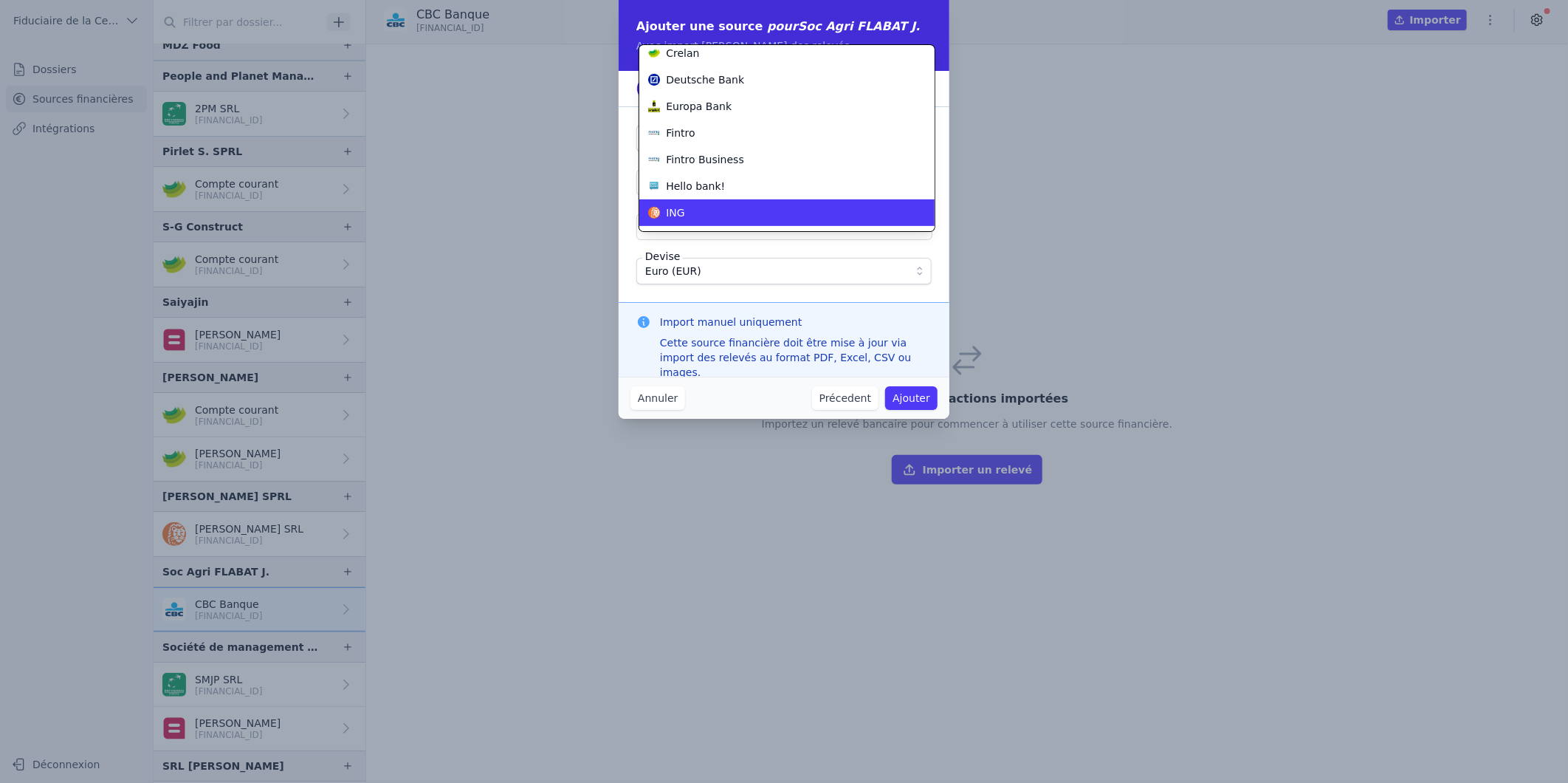
scroll to position [269, 0]
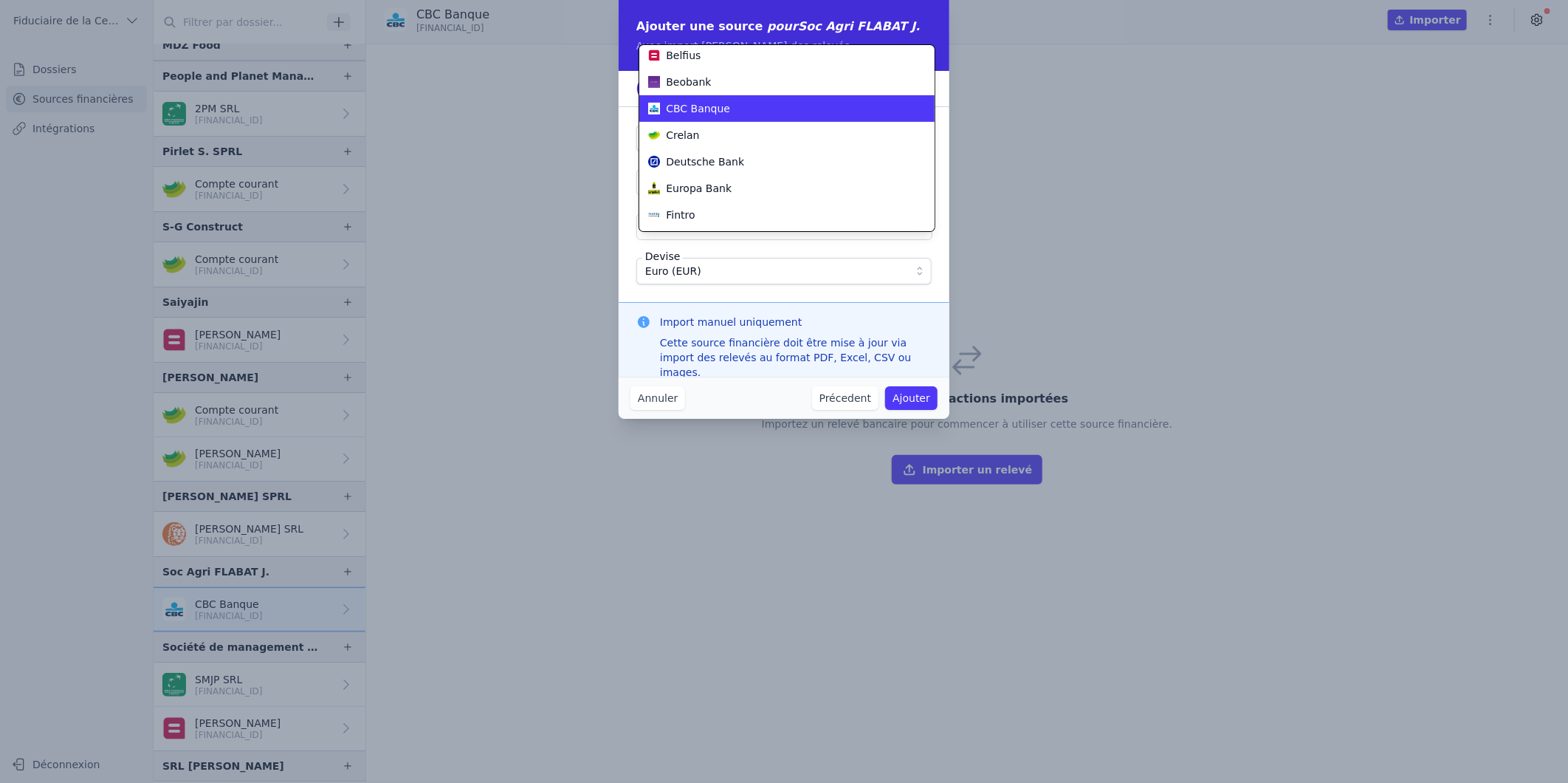
click at [708, 109] on span "CBC Banque" at bounding box center [698, 108] width 64 height 14
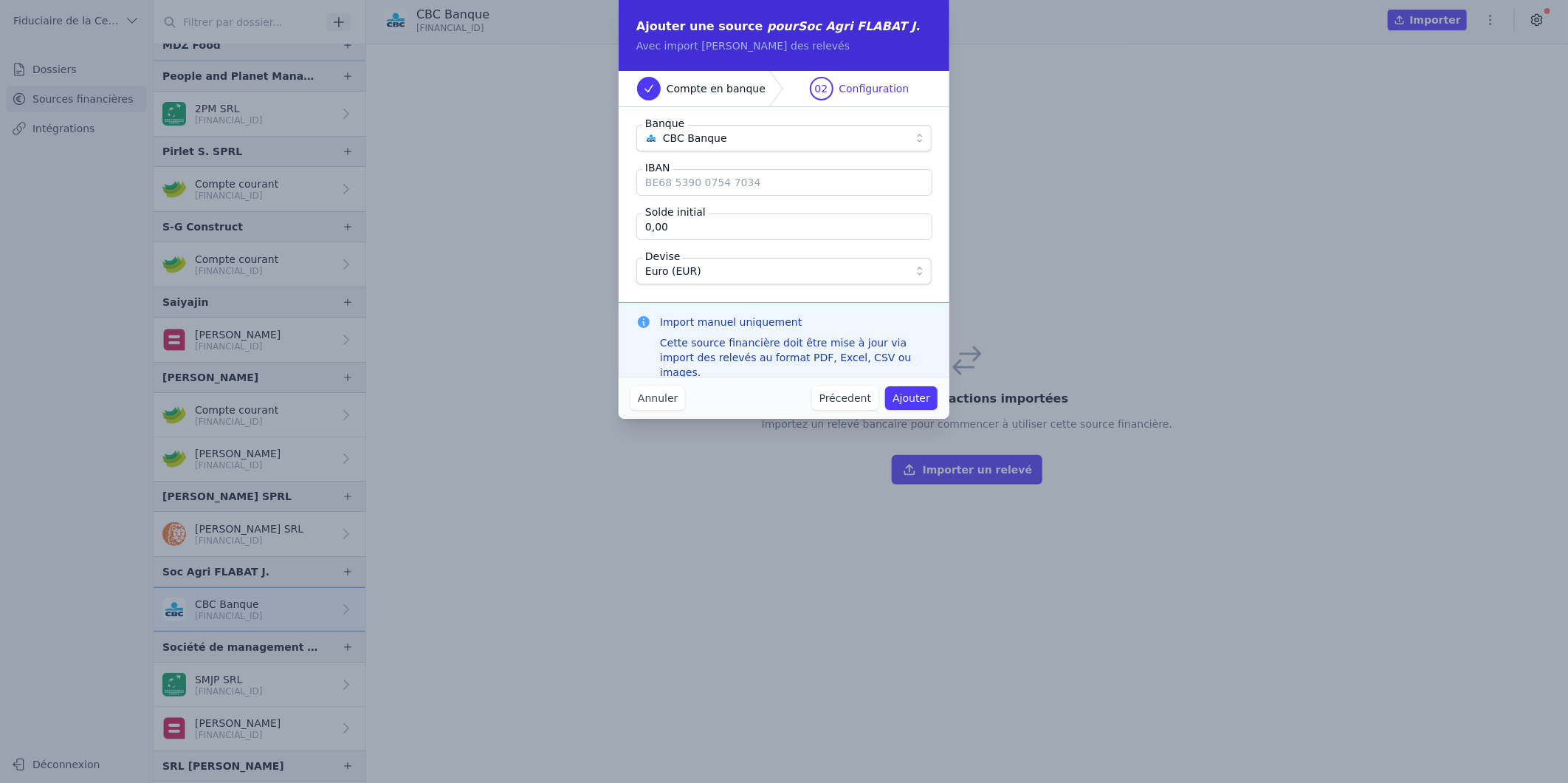
click at [845, 393] on button "Précedent" at bounding box center [845, 398] width 67 height 24
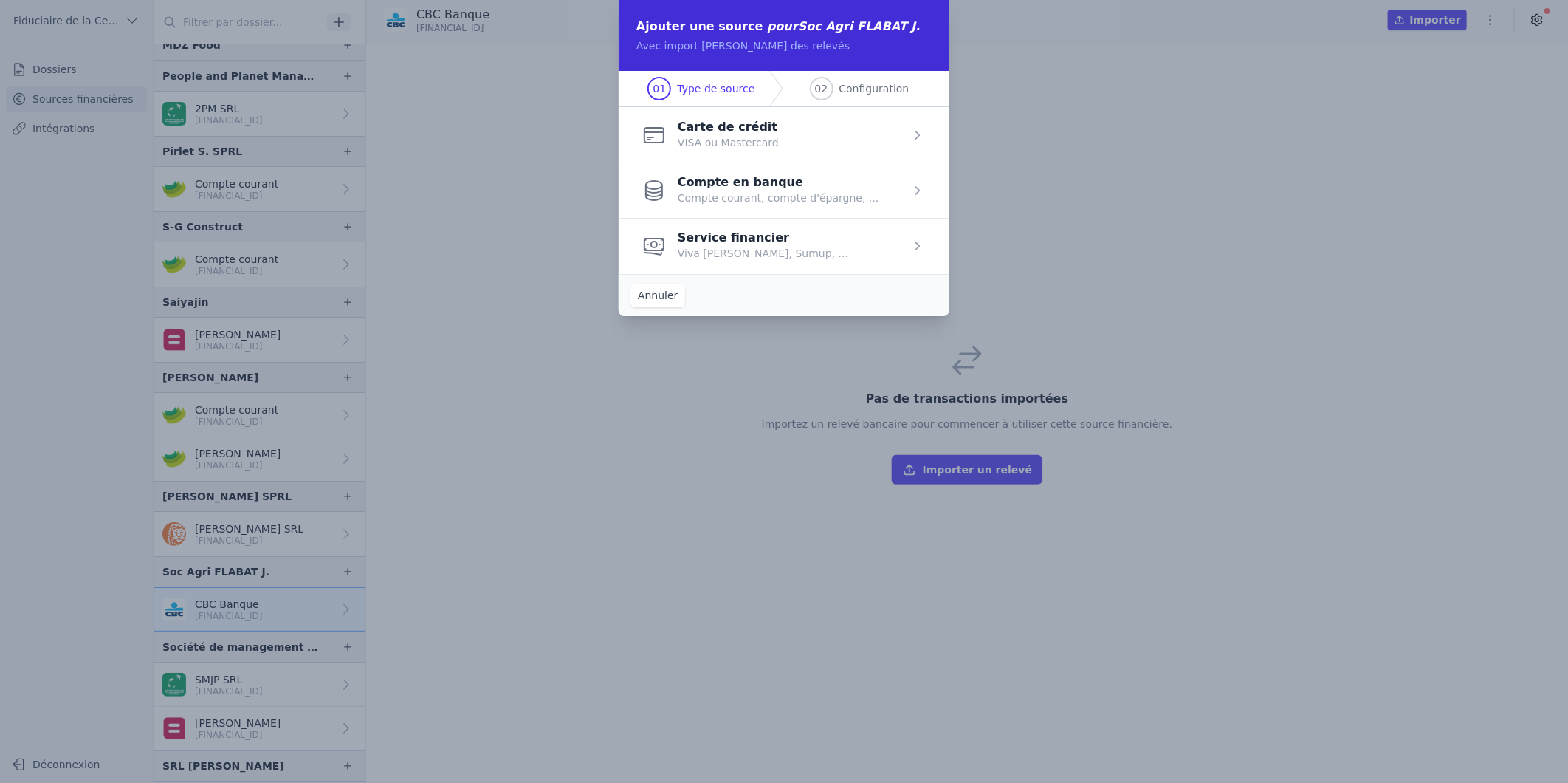
click at [663, 285] on button "Annuler" at bounding box center [658, 296] width 55 height 24
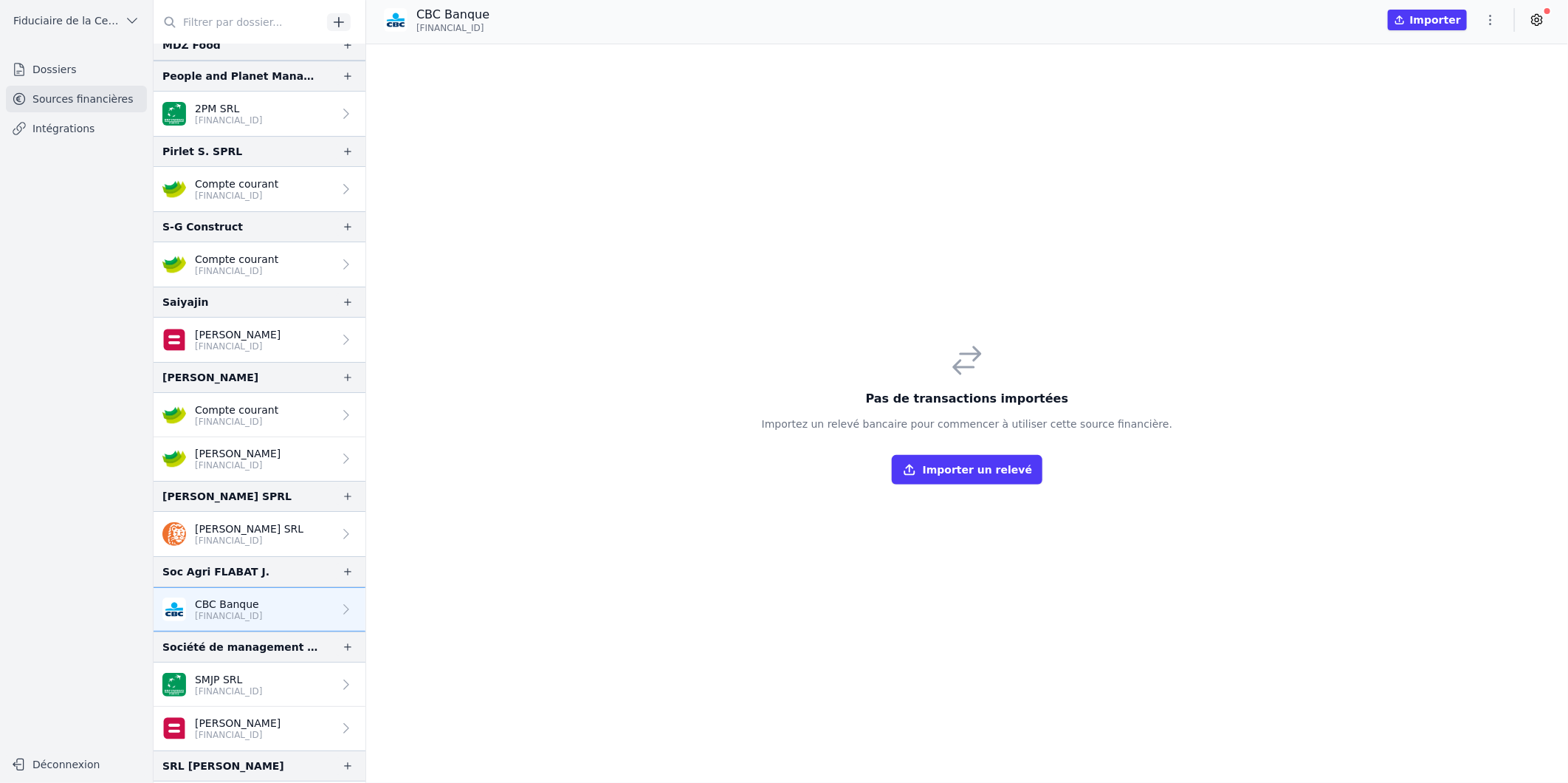
click at [263, 606] on p "CBC Banque" at bounding box center [229, 603] width 68 height 14
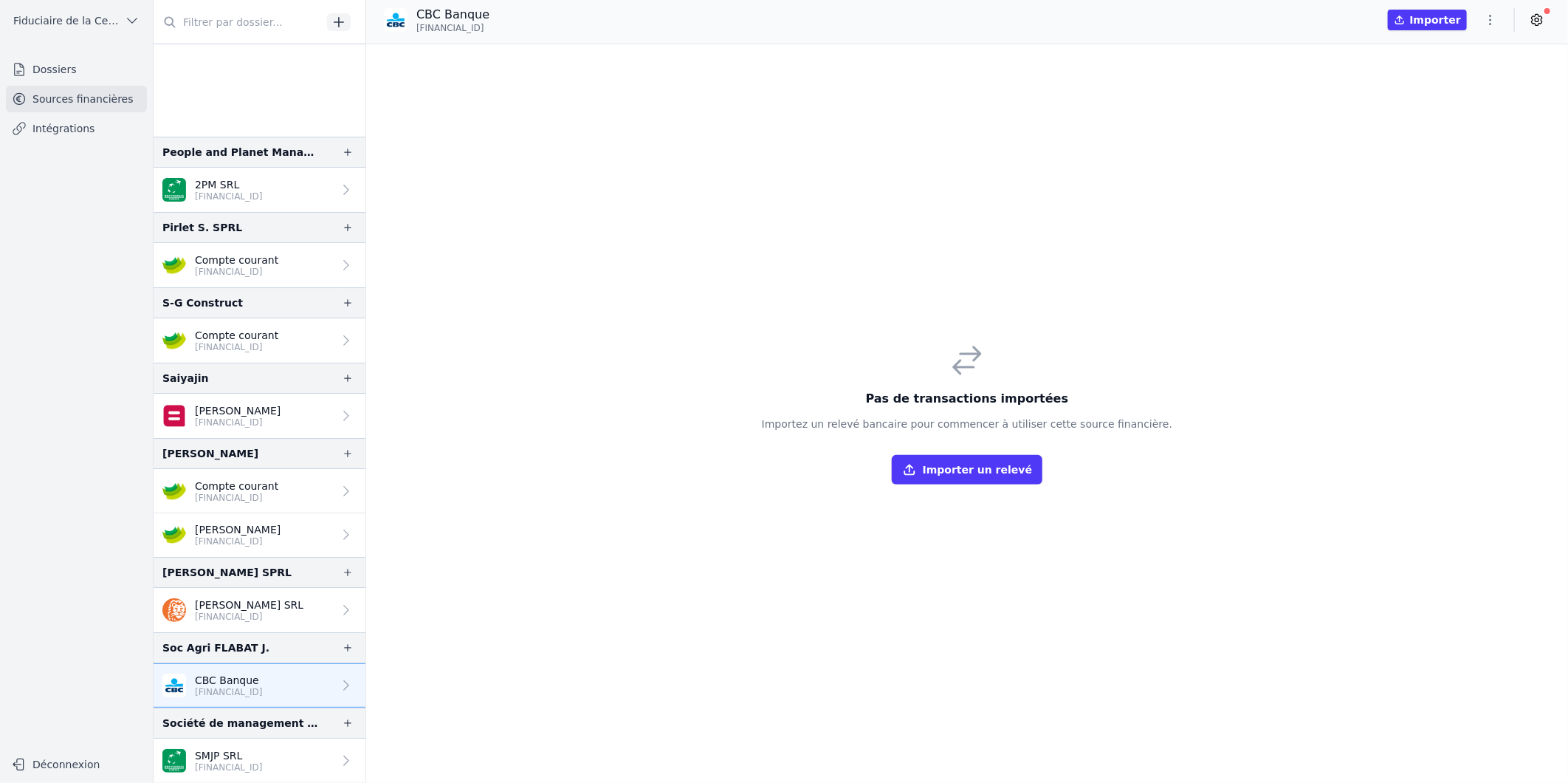
scroll to position [3390, 0]
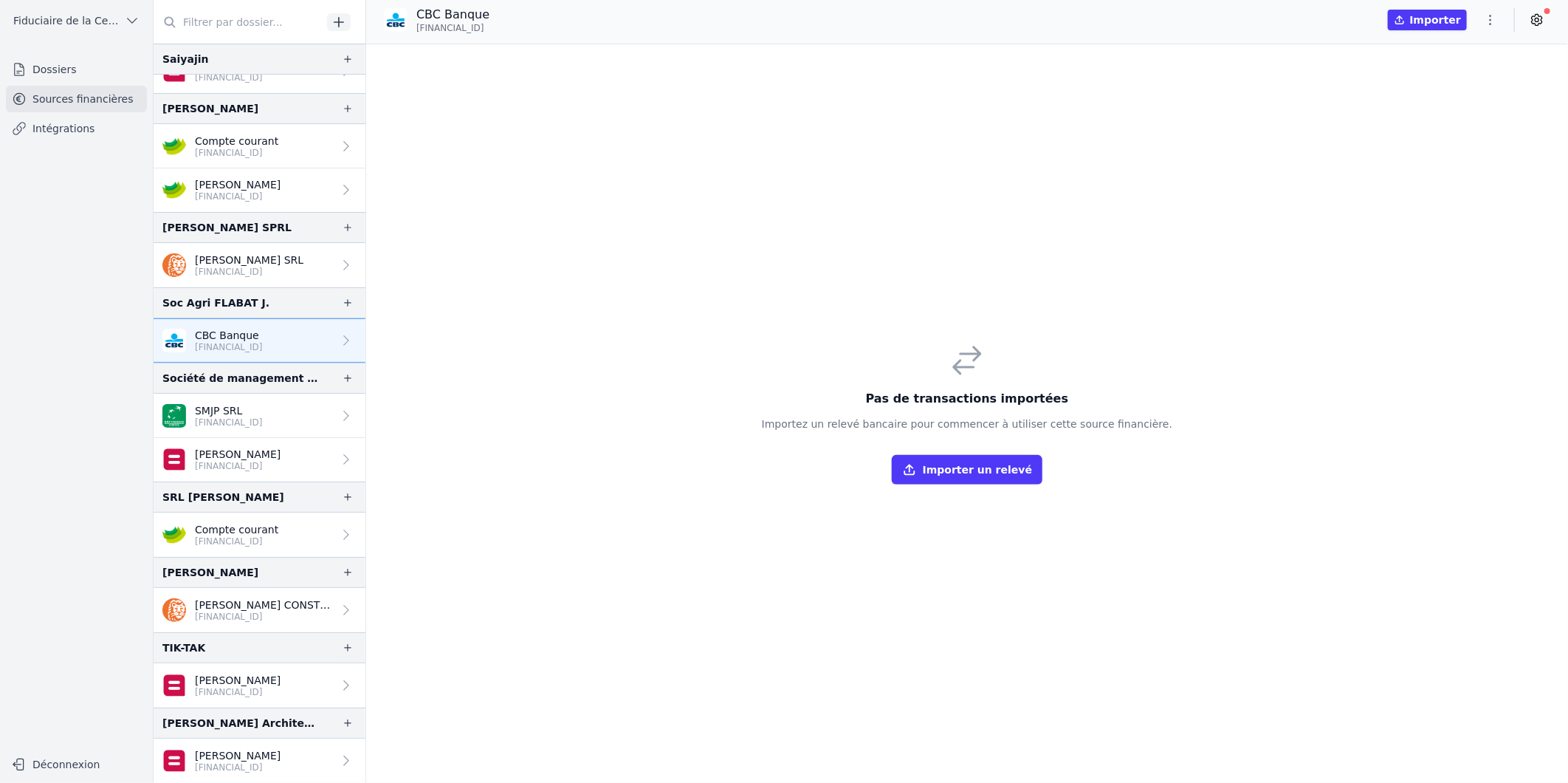
click at [251, 349] on p "[FINANCIAL_ID]" at bounding box center [229, 347] width 68 height 12
click at [278, 684] on p "[PERSON_NAME]" at bounding box center [237, 679] width 85 height 14
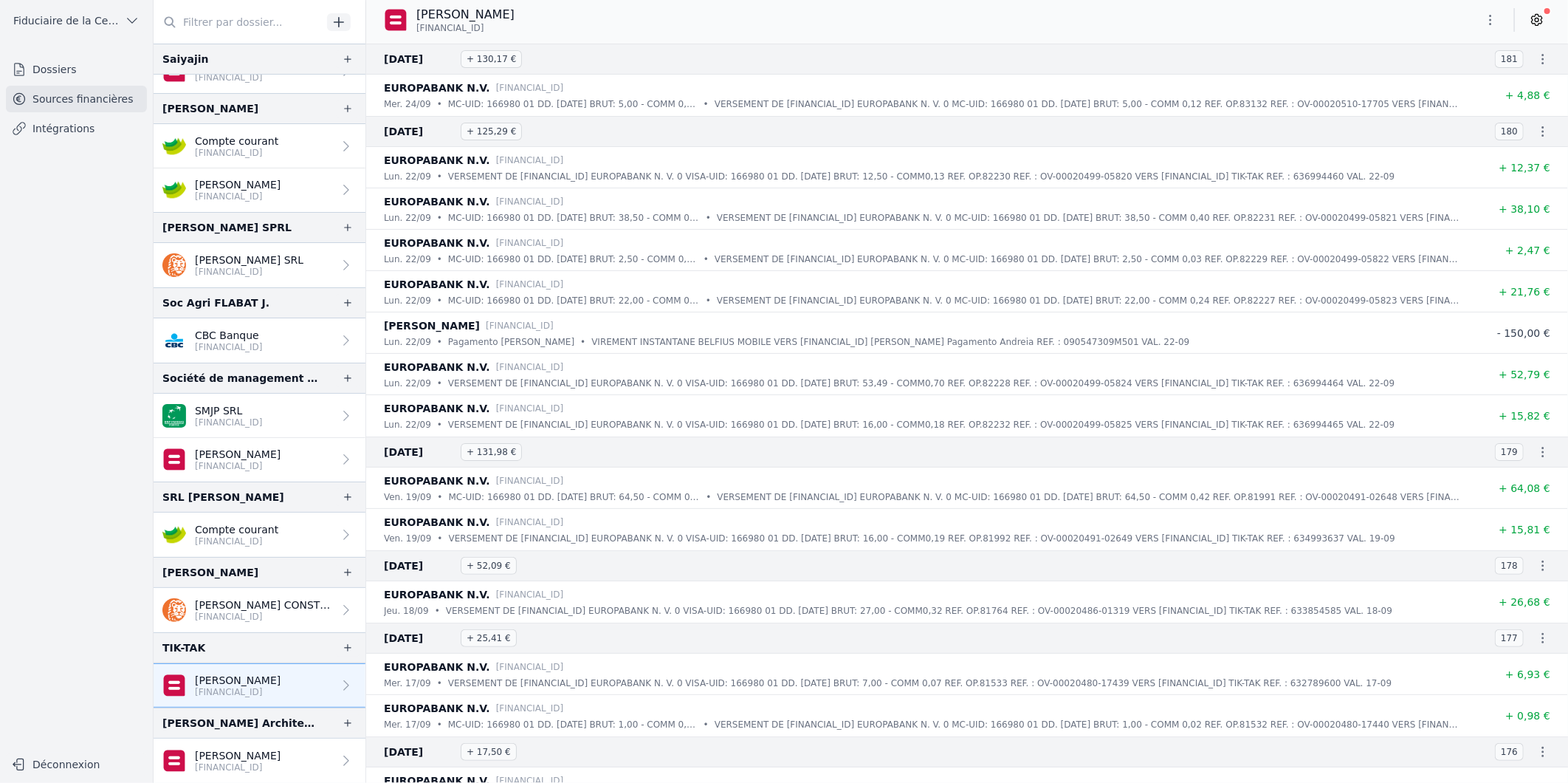
click at [256, 607] on p "[PERSON_NAME] CONSTRUCT SRL" at bounding box center [263, 604] width 138 height 14
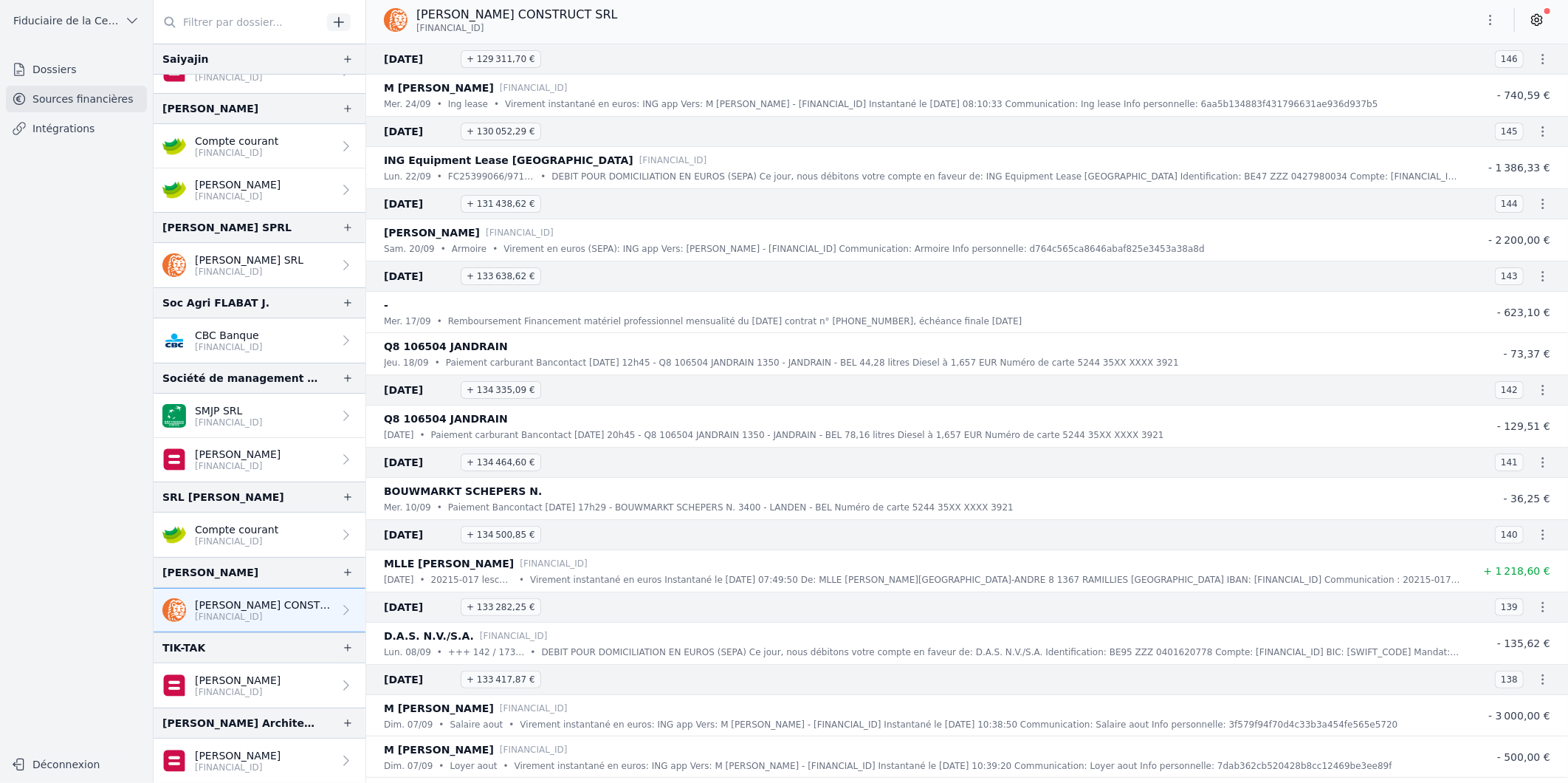
click at [239, 532] on p "Compte courant" at bounding box center [236, 529] width 84 height 14
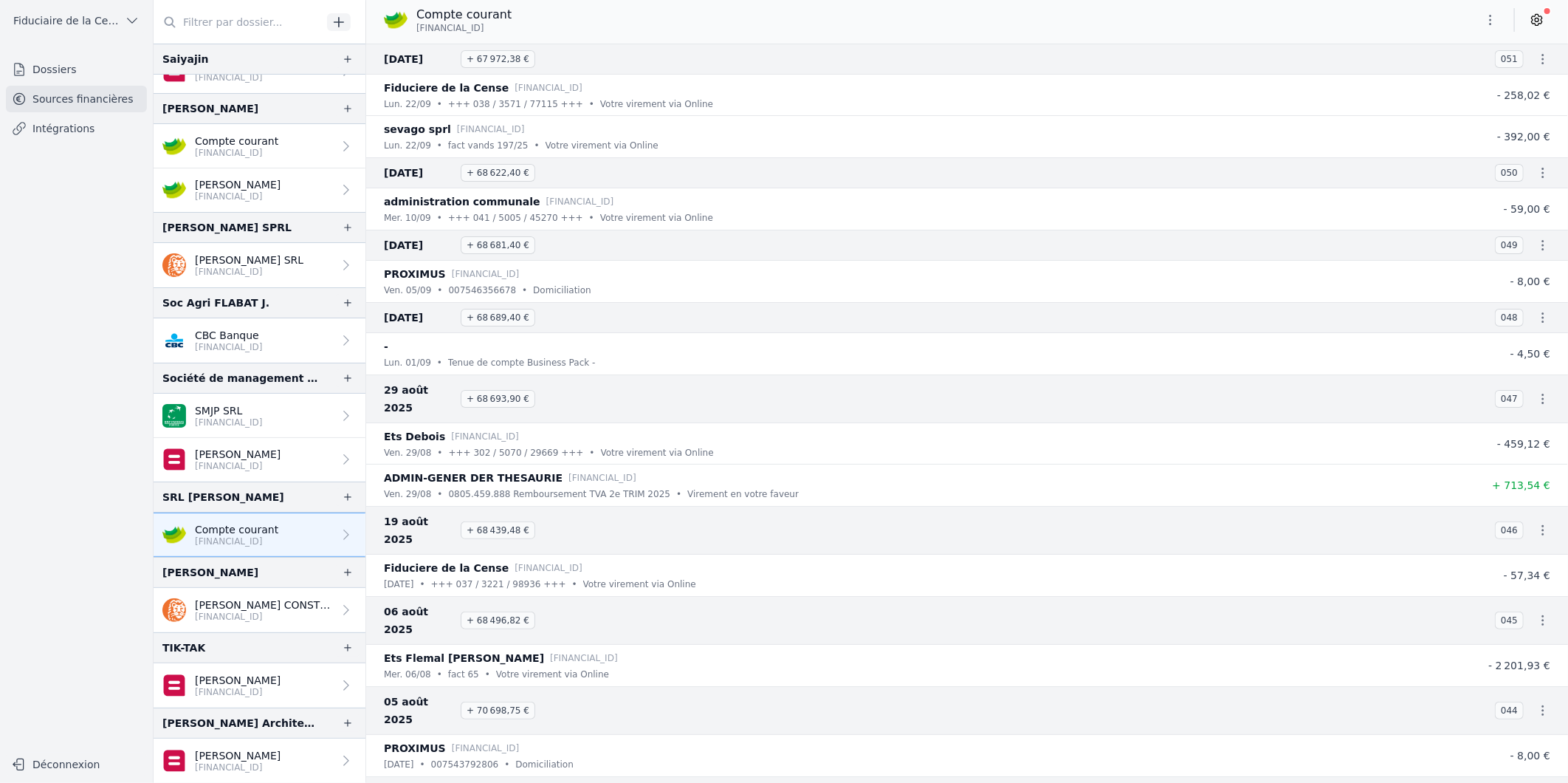
click at [224, 486] on div "SRL [PERSON_NAME]" at bounding box center [259, 497] width 212 height 31
click at [226, 461] on p "[FINANCIAL_ID]" at bounding box center [237, 466] width 85 height 12
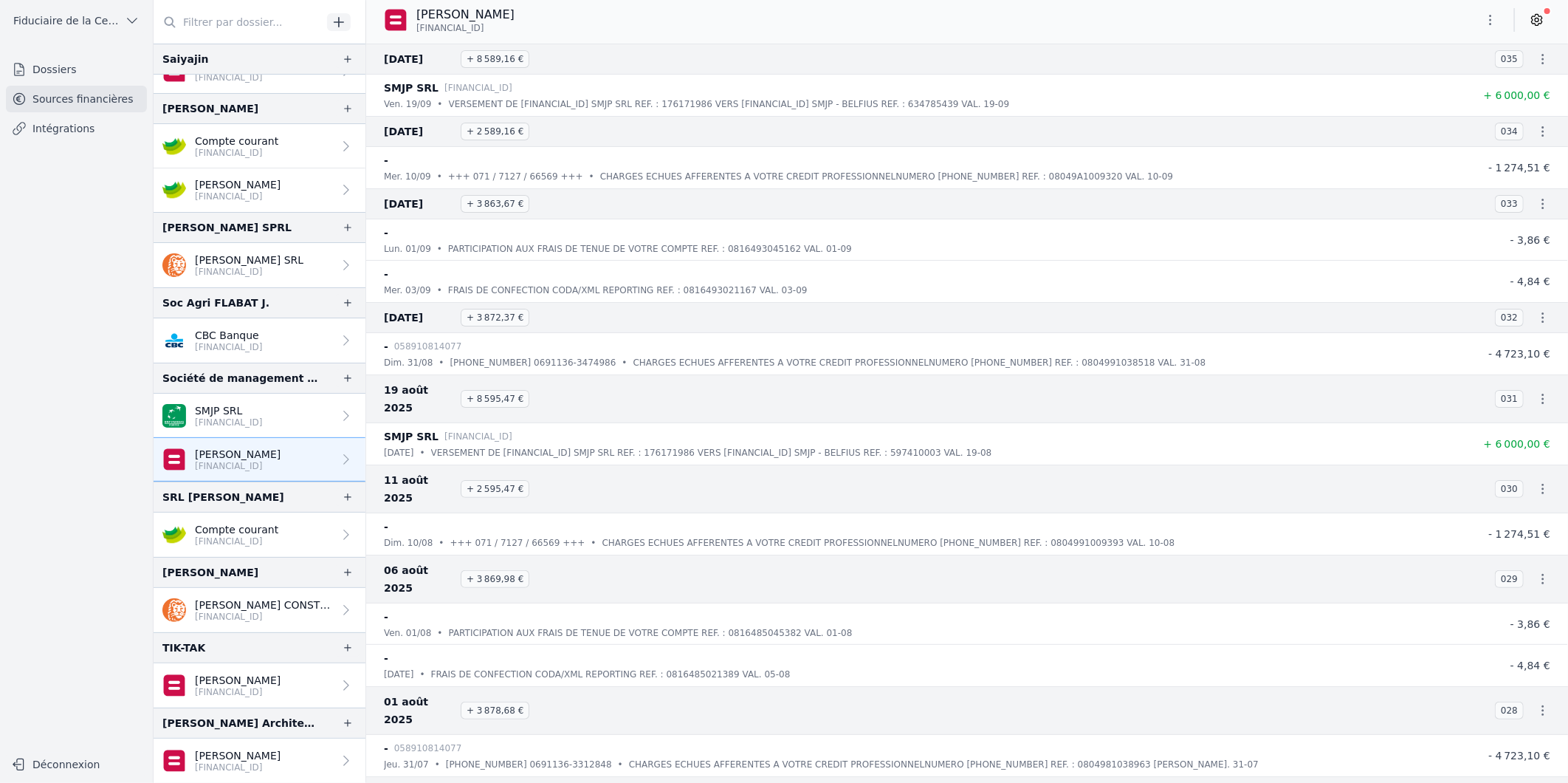
click at [213, 350] on p "[FINANCIAL_ID]" at bounding box center [229, 347] width 68 height 12
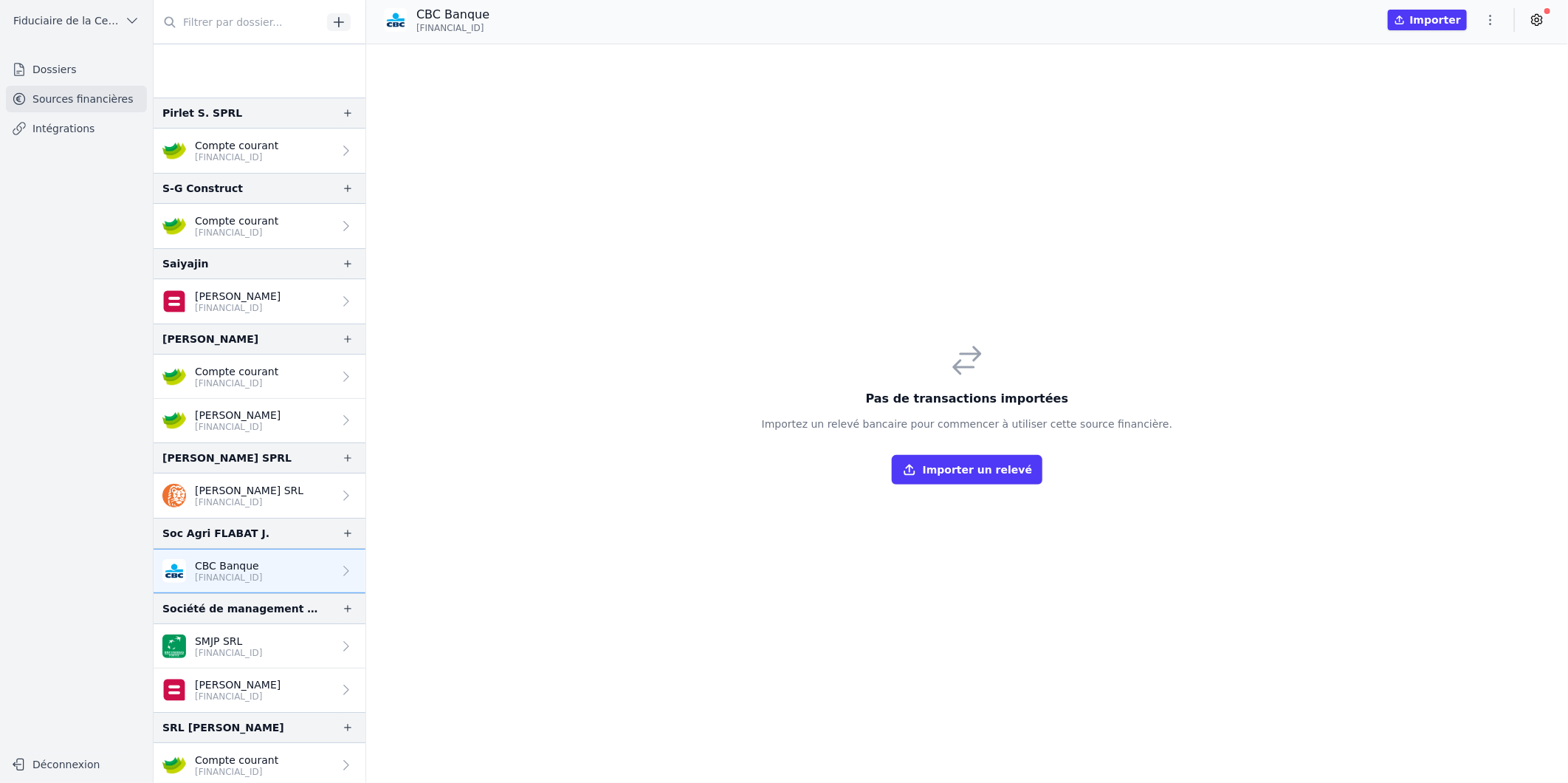
scroll to position [3144, 0]
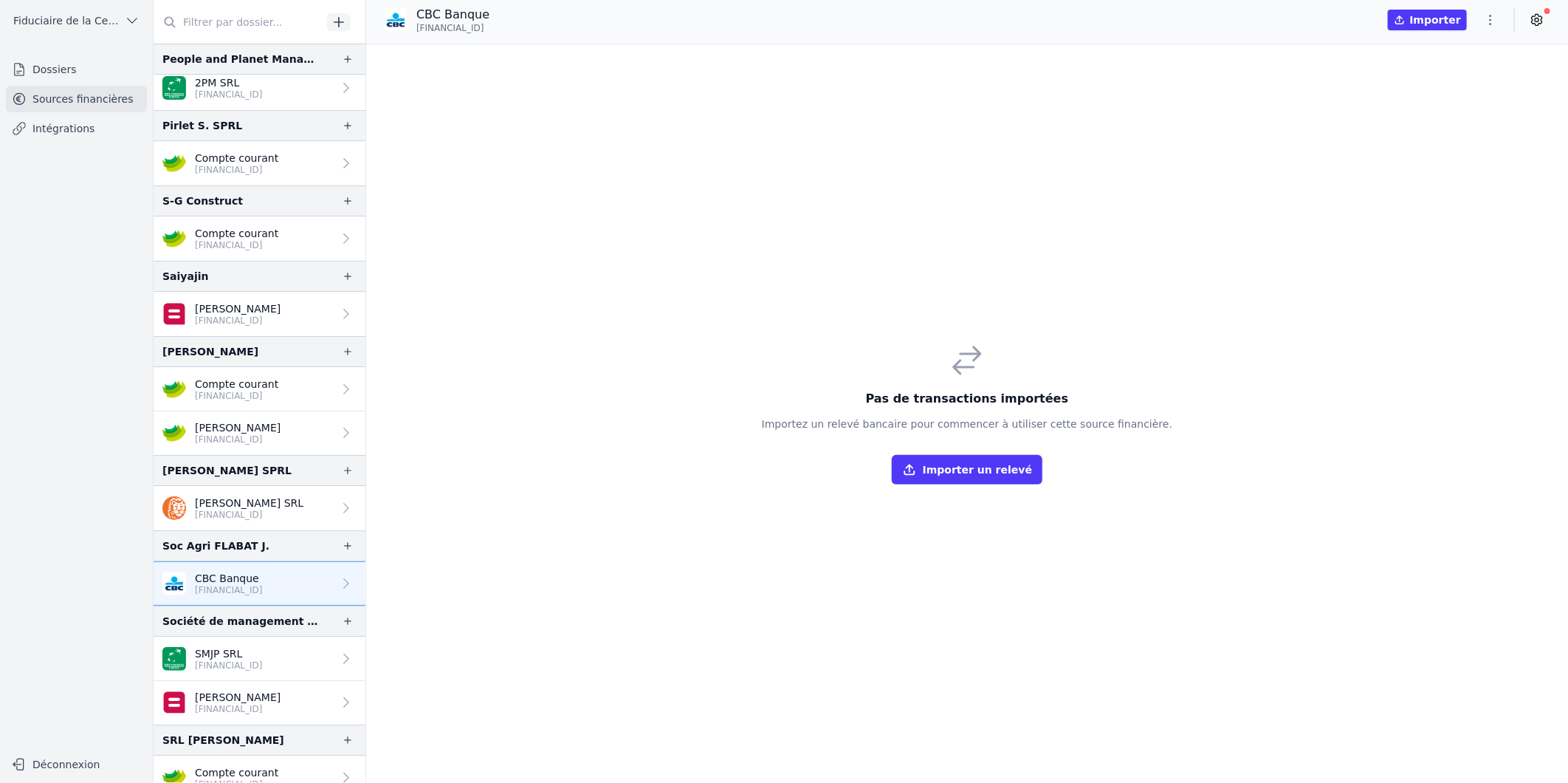
click at [1538, 20] on icon at bounding box center [1536, 19] width 14 height 14
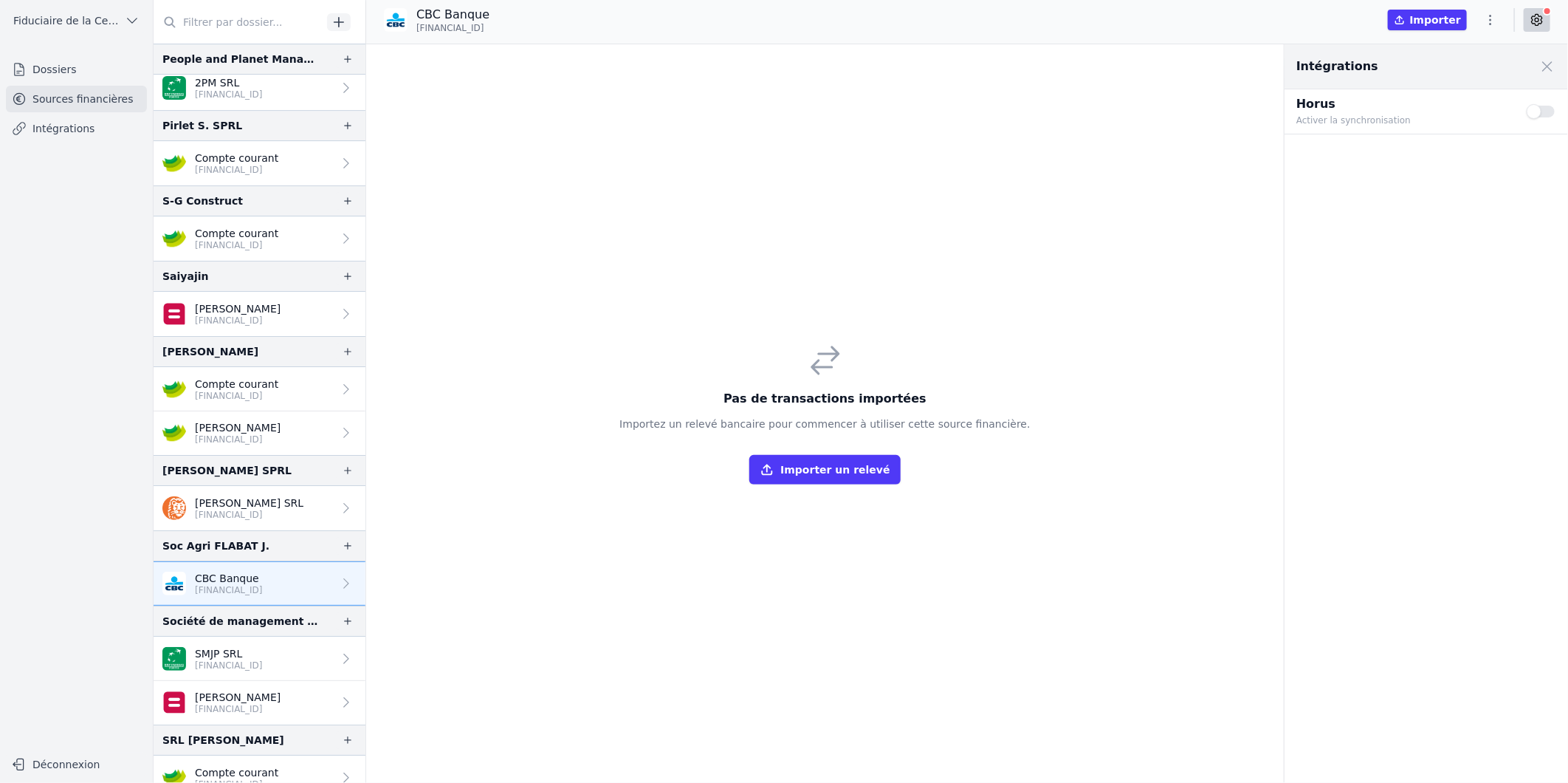
click at [1552, 115] on button "Use setting" at bounding box center [1541, 111] width 30 height 14
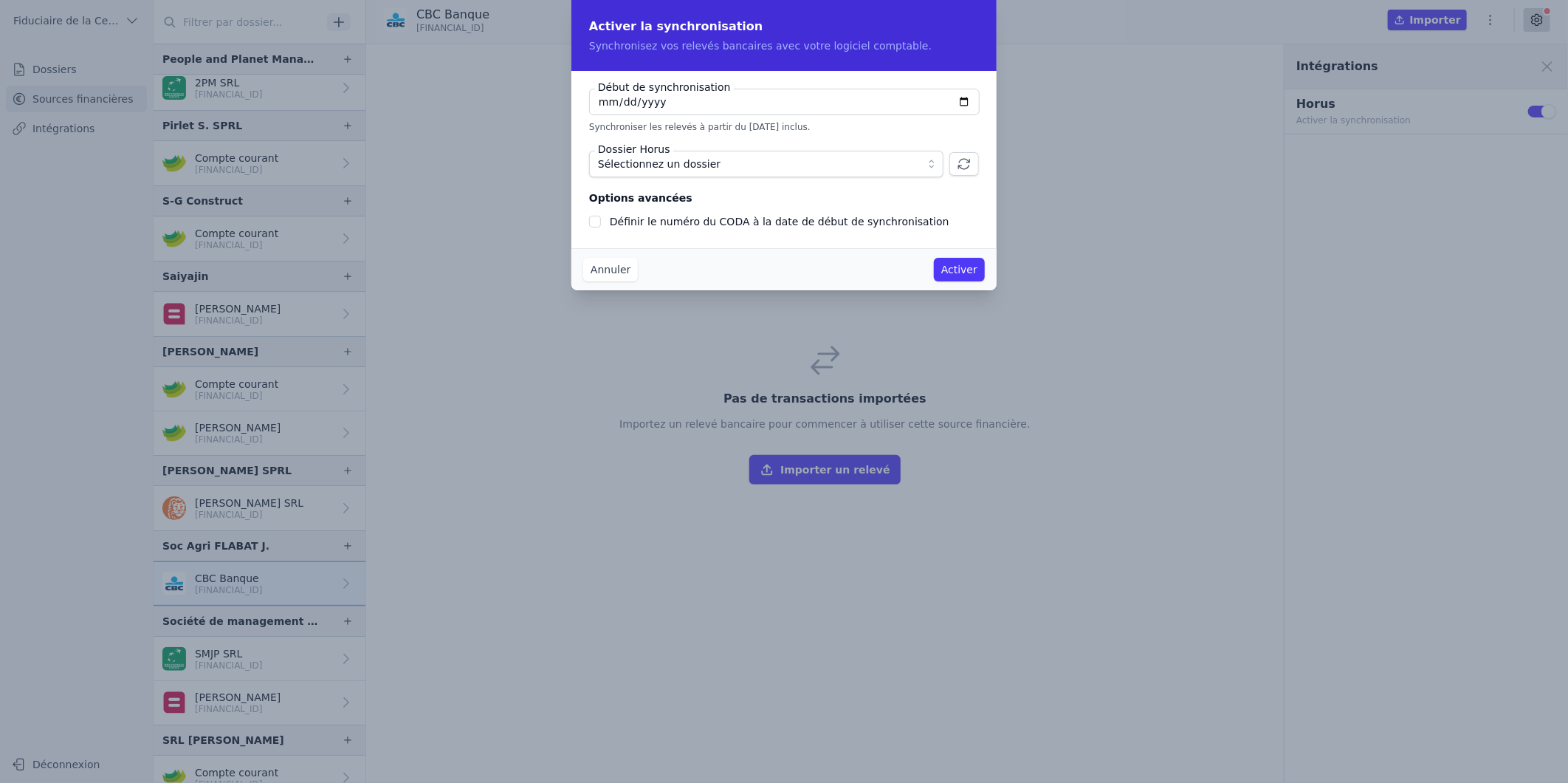
click at [931, 164] on button "Sélectionnez un dossier" at bounding box center [767, 163] width 355 height 26
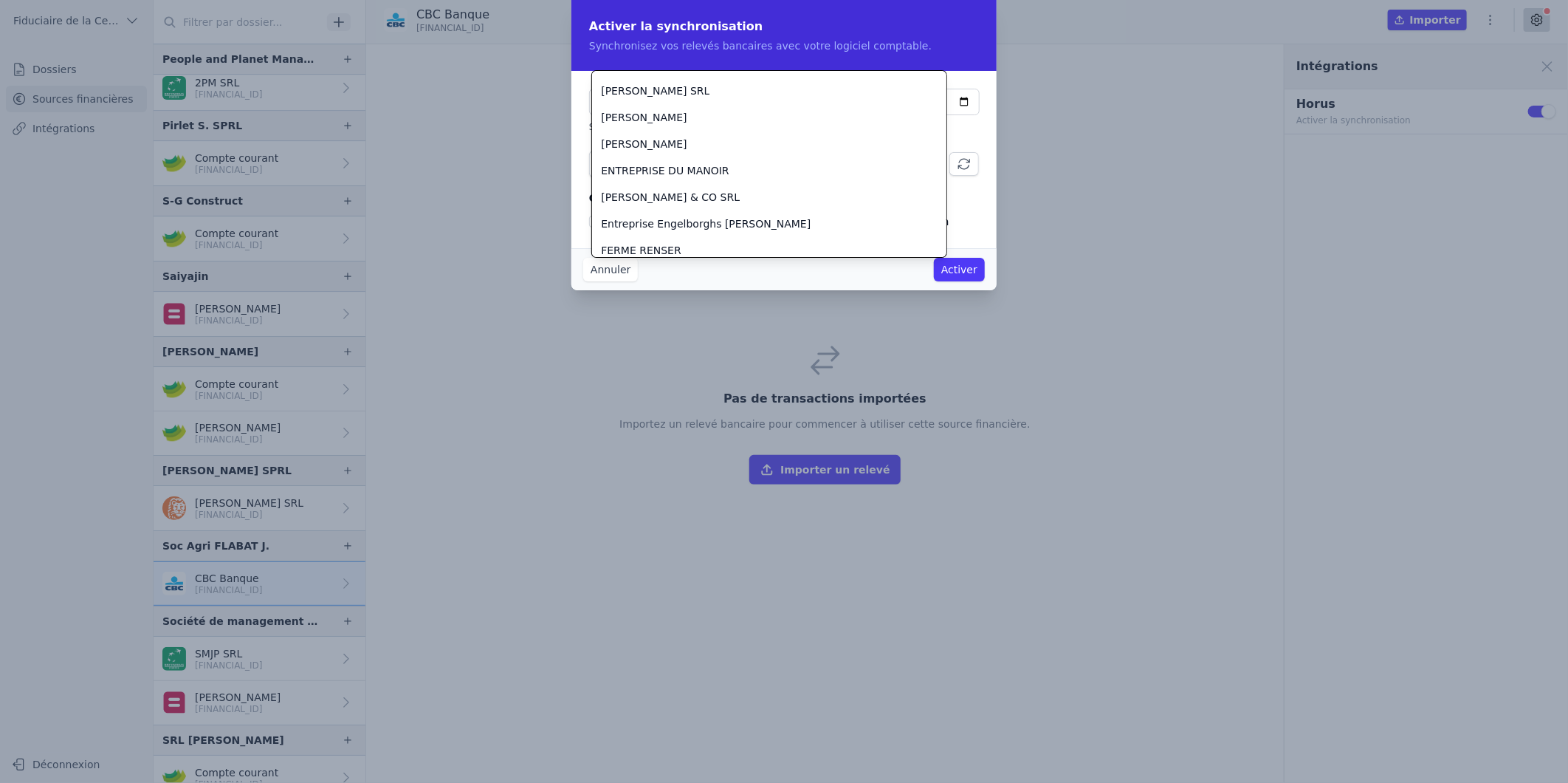
scroll to position [1512, 0]
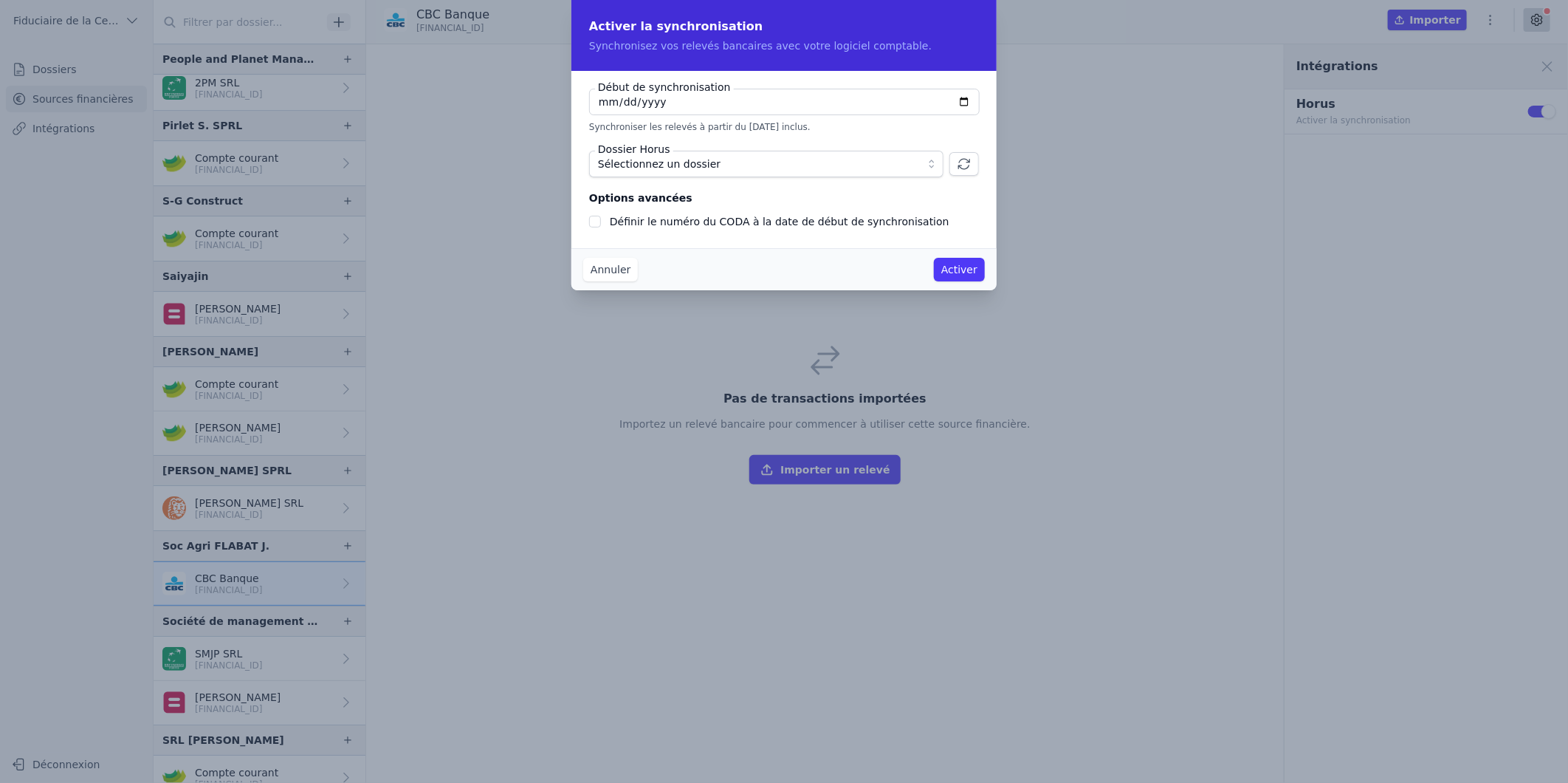
click at [611, 267] on button "Annuler" at bounding box center [610, 269] width 55 height 24
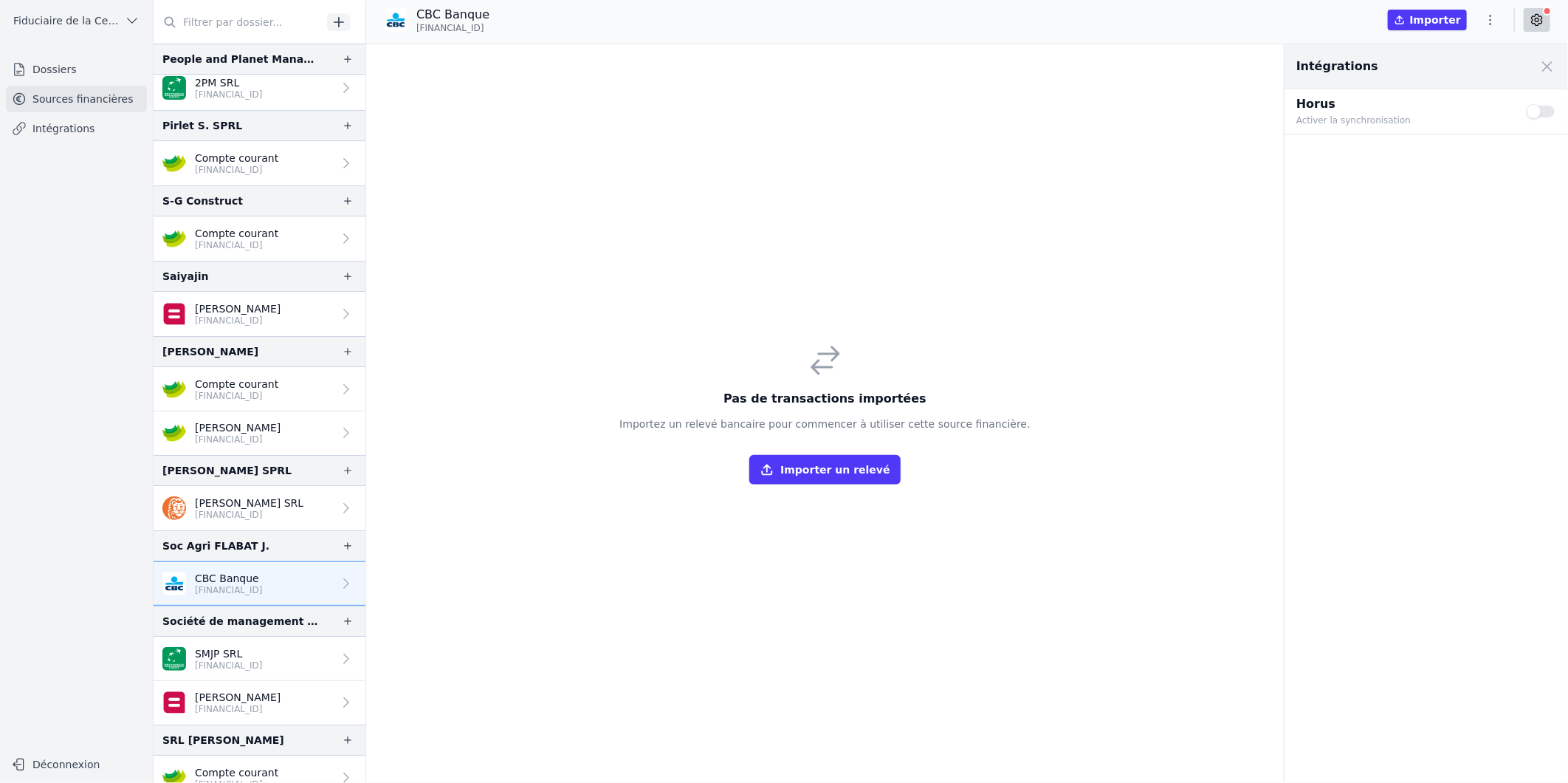
drag, startPoint x: 938, startPoint y: 639, endPoint x: 882, endPoint y: 612, distance: 62.2
click at [920, 628] on div "Pas de transactions importées Importez un relevé bancaire pour commencer à util…" at bounding box center [826, 413] width 919 height 738
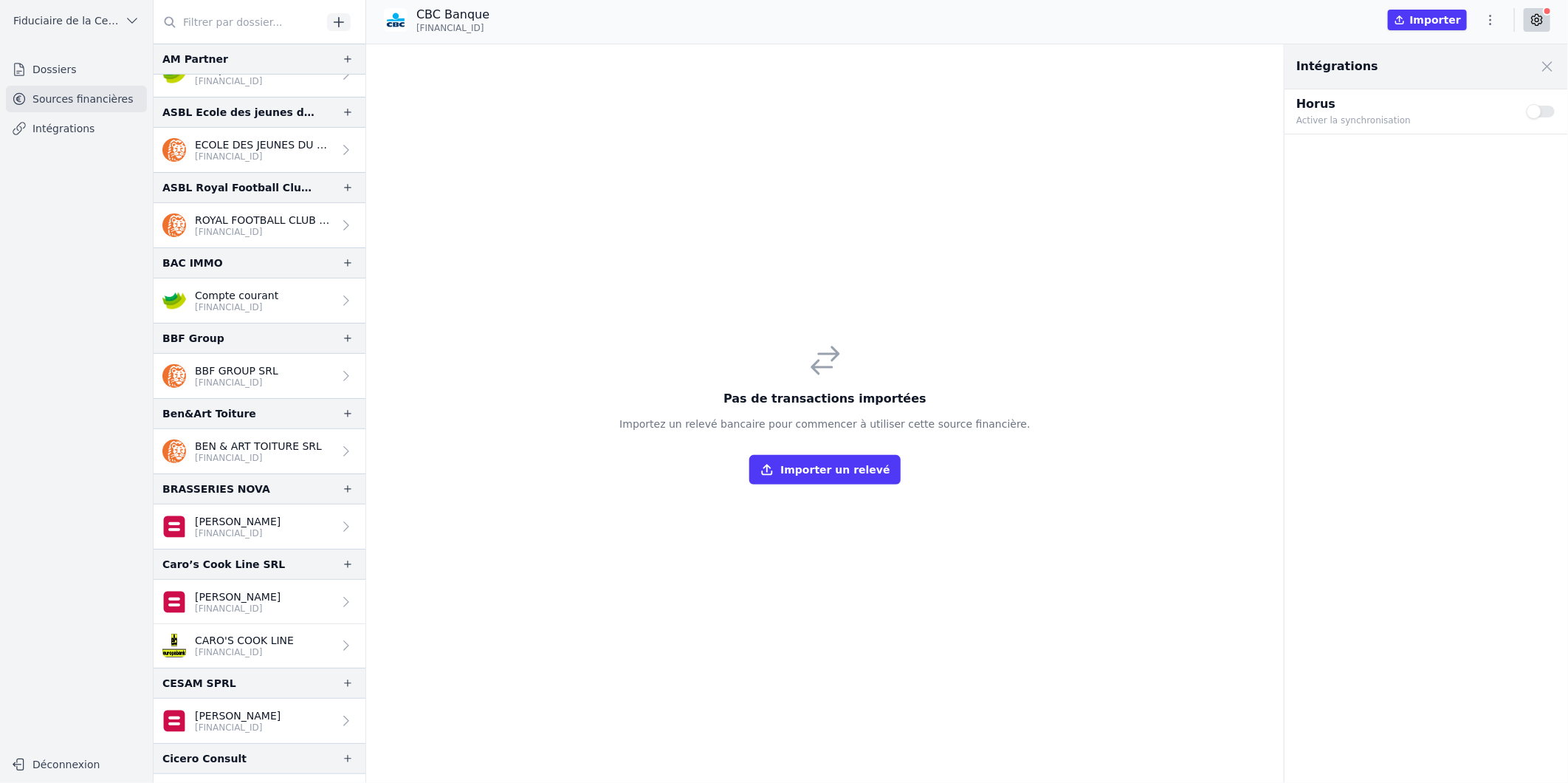
scroll to position [410, 0]
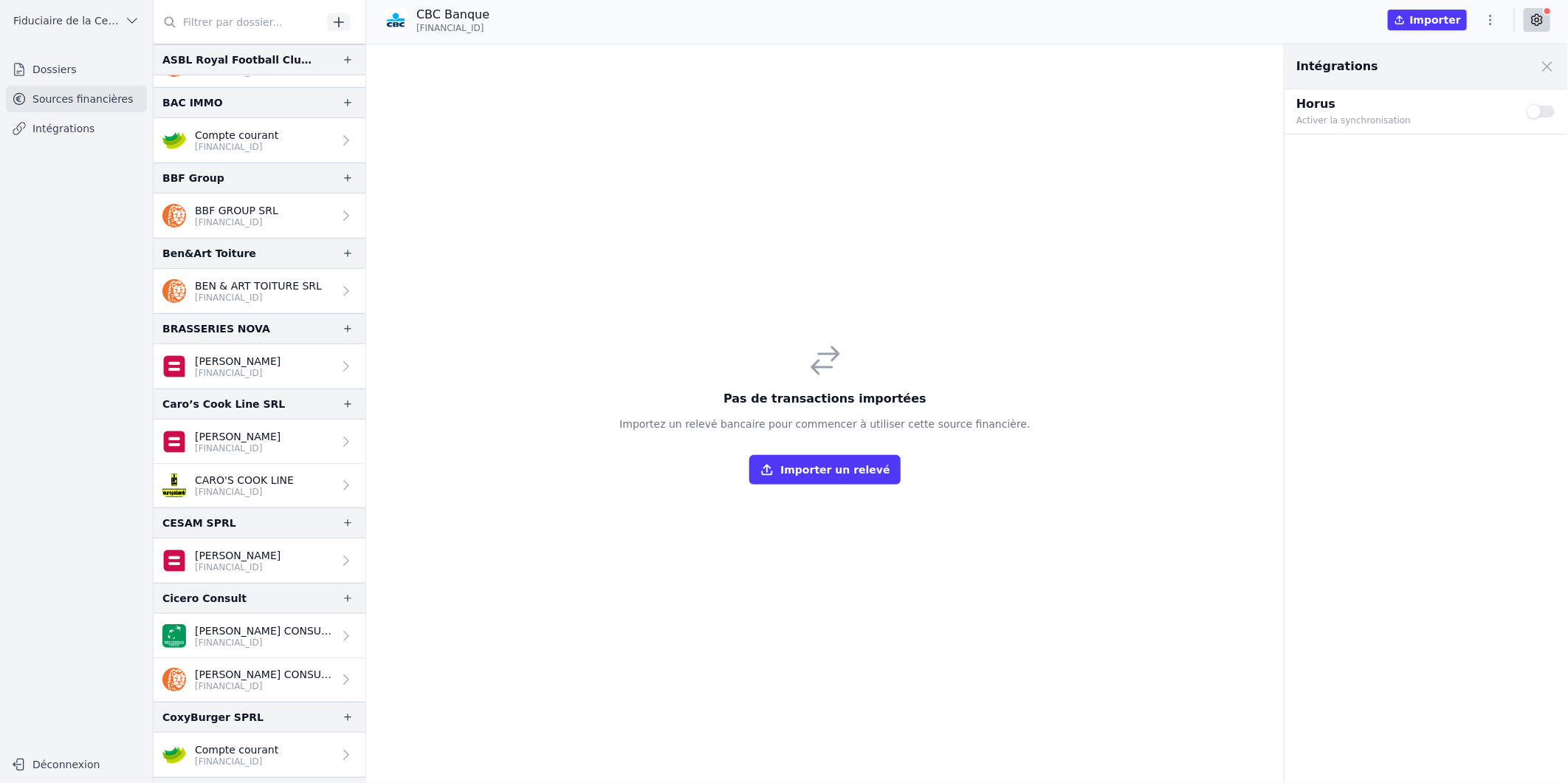
click at [241, 203] on p "BBF GROUP SRL" at bounding box center [236, 209] width 84 height 14
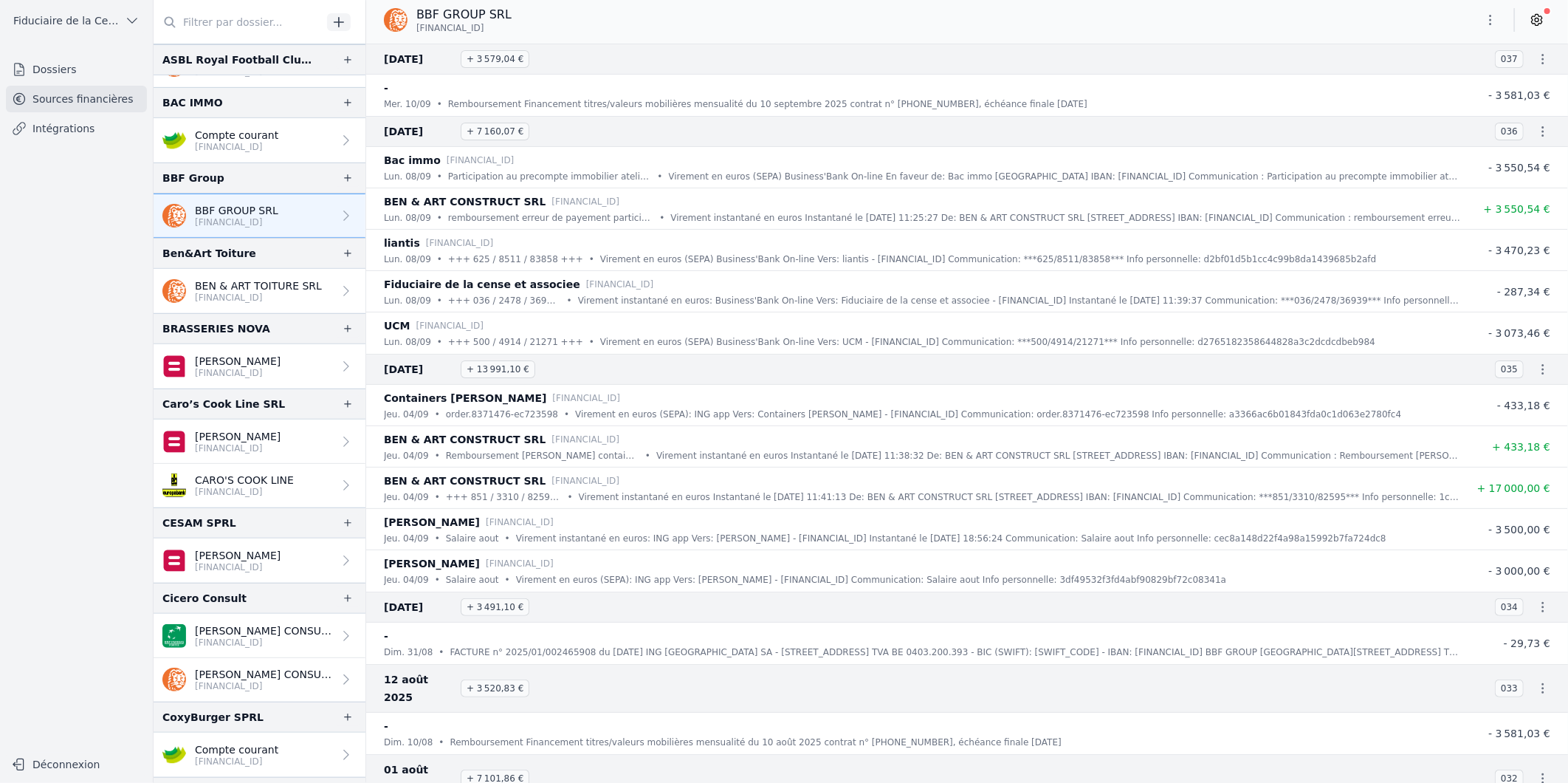
click at [258, 139] on p "Compte courant" at bounding box center [236, 134] width 84 height 14
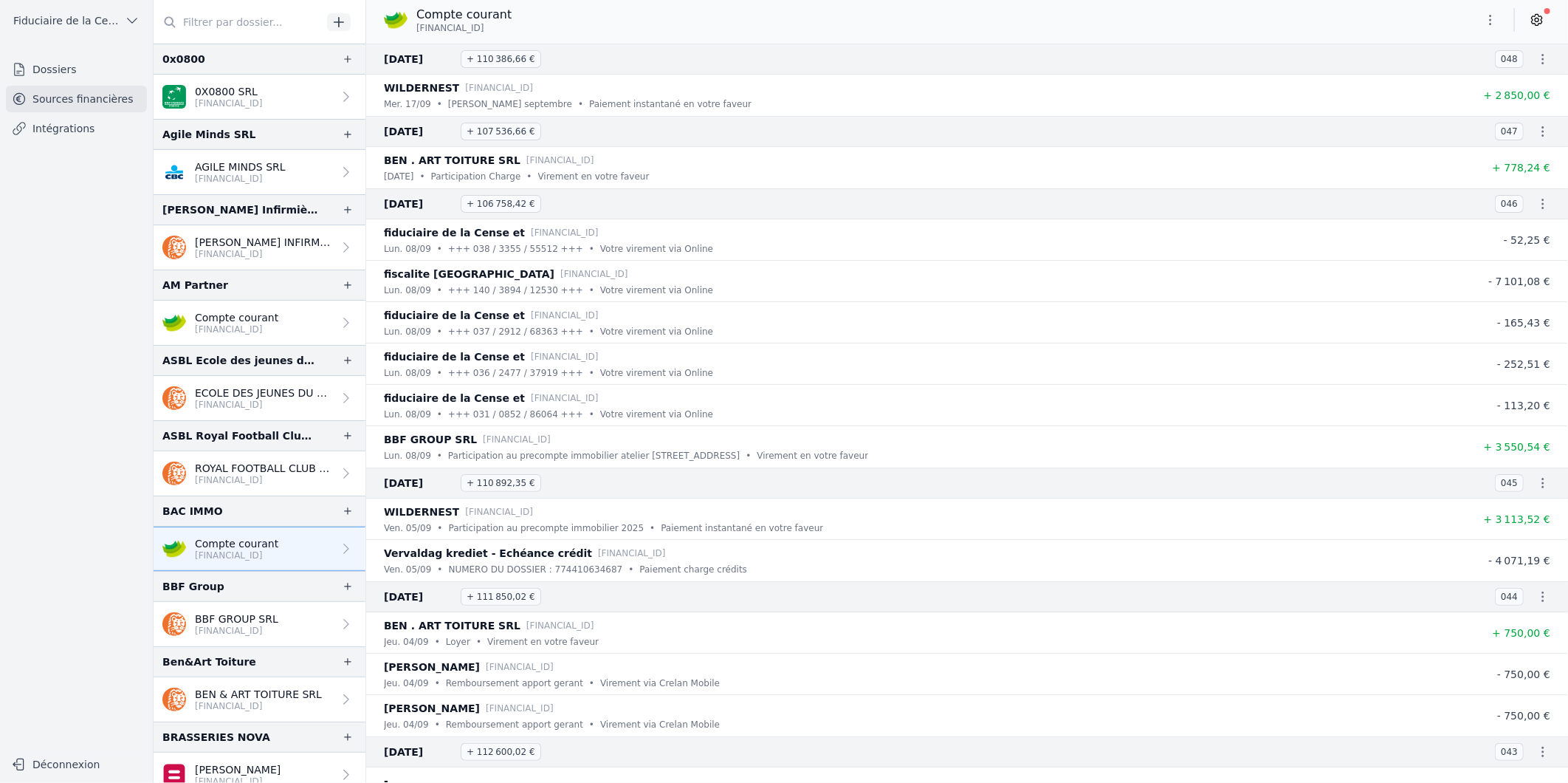
click at [215, 170] on p "AGILE MINDS SRL" at bounding box center [241, 166] width 91 height 14
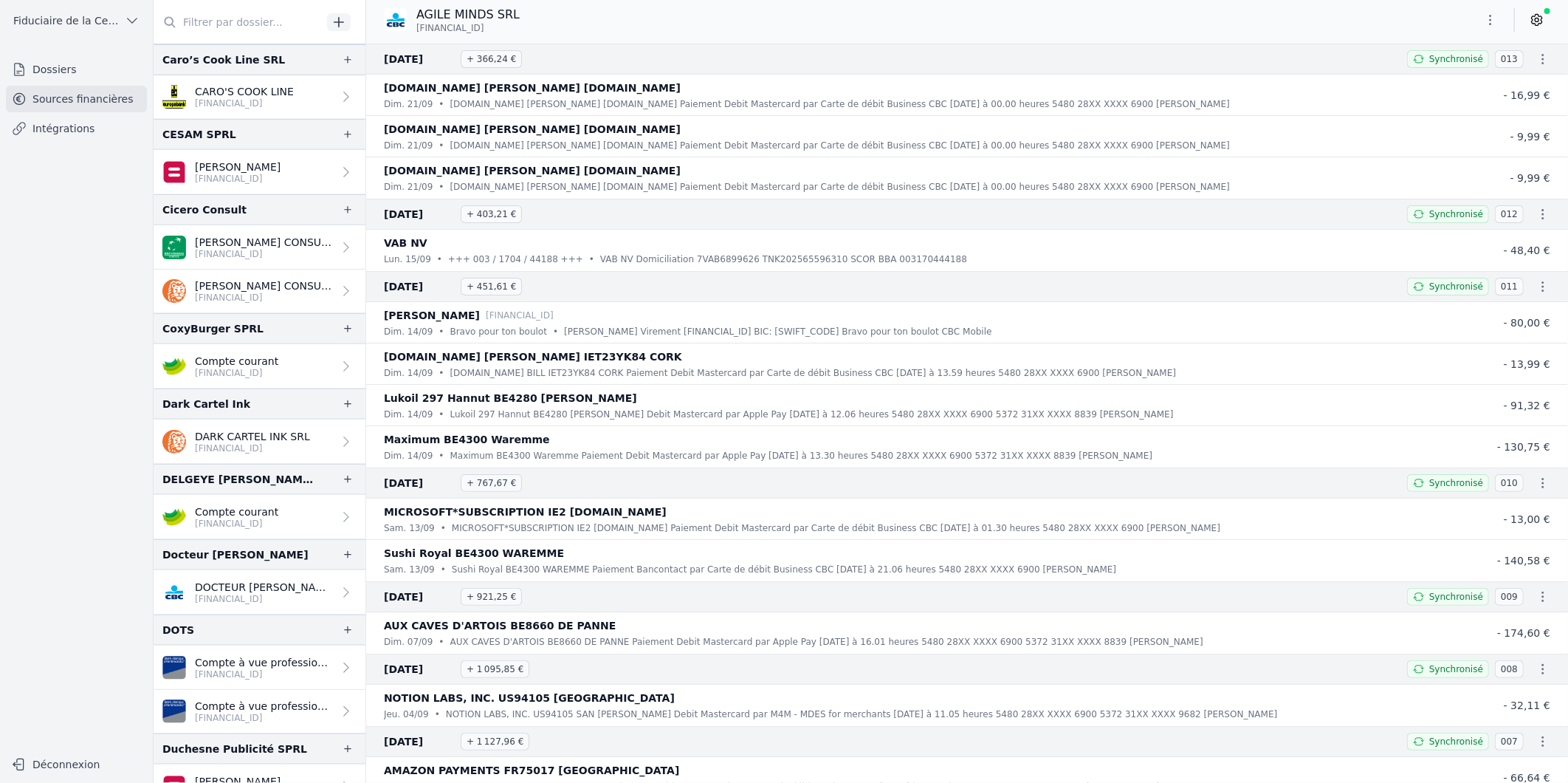
scroll to position [820, 0]
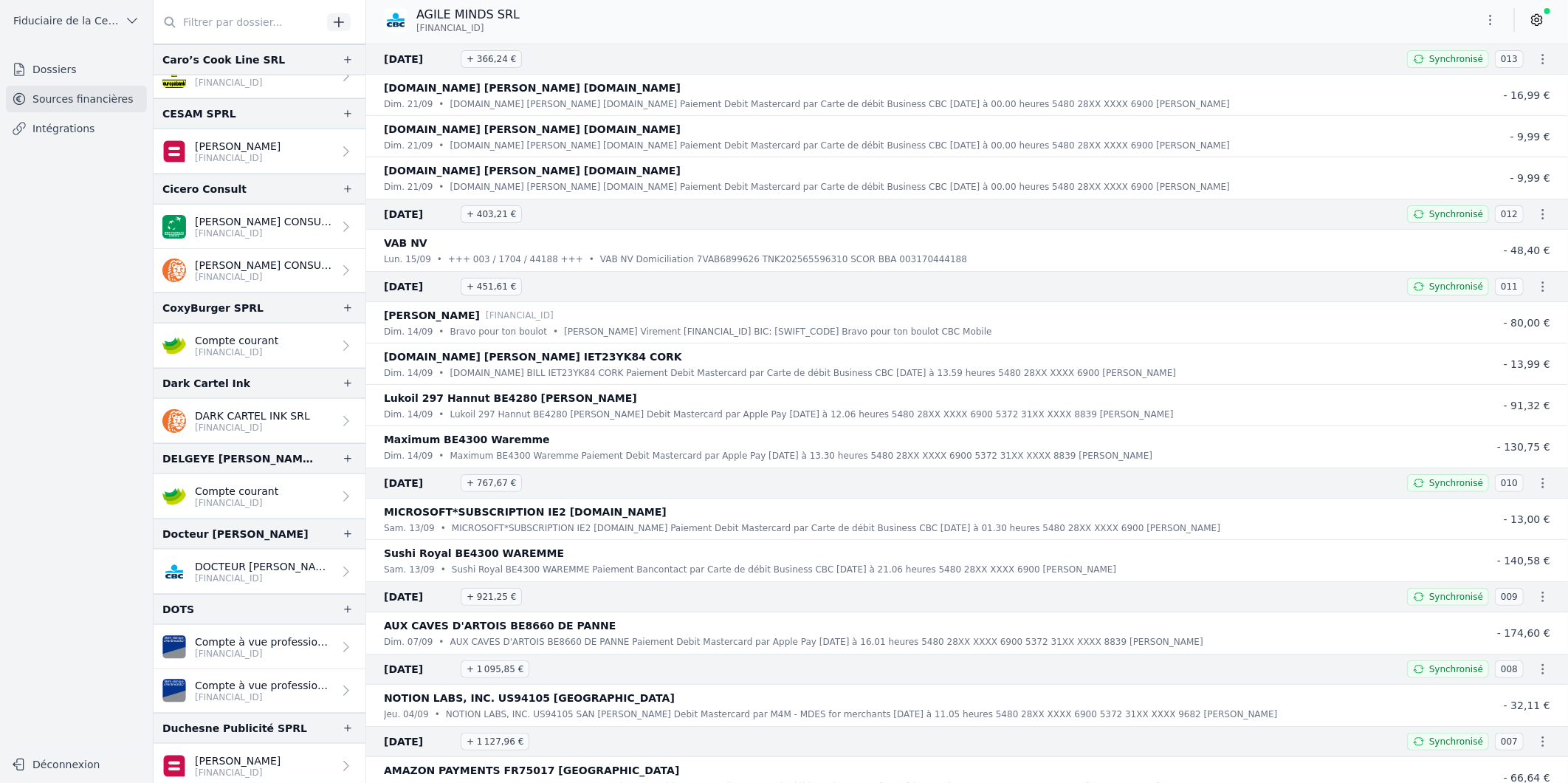
click at [244, 150] on p "[PERSON_NAME]" at bounding box center [237, 145] width 85 height 14
